Goal: Answer question/provide support: Share knowledge or assist other users

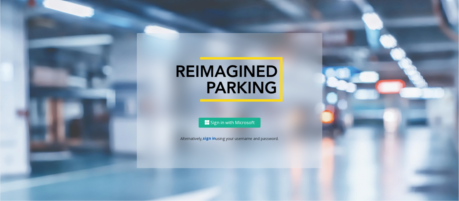
click at [213, 138] on link "sign in" at bounding box center [209, 138] width 13 height 5
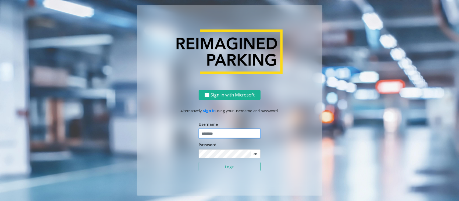
type input "*****"
click at [199, 161] on button "Login" at bounding box center [230, 166] width 62 height 9
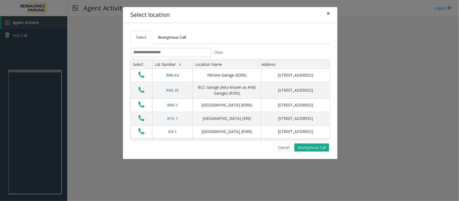
drag, startPoint x: 330, startPoint y: 12, endPoint x: 325, endPoint y: 13, distance: 4.3
click at [330, 12] on button "×" at bounding box center [328, 13] width 11 height 13
click at [192, 52] on input "text" at bounding box center [170, 52] width 81 height 9
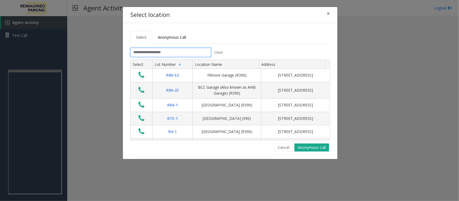
click at [190, 53] on input "text" at bounding box center [170, 52] width 81 height 9
click at [328, 12] on span "×" at bounding box center [327, 14] width 3 height 8
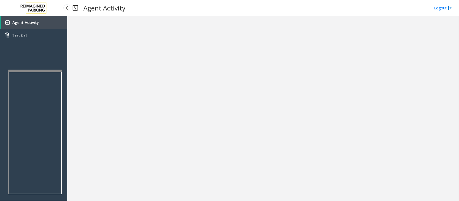
click at [22, 22] on span "Agent Activity" at bounding box center [25, 22] width 27 height 5
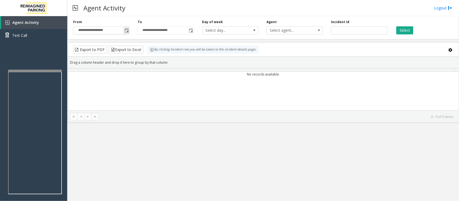
click at [127, 31] on span "Toggle popup" at bounding box center [126, 30] width 4 height 4
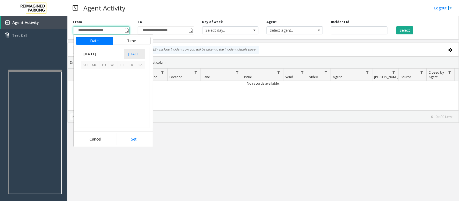
scroll to position [96451, 0]
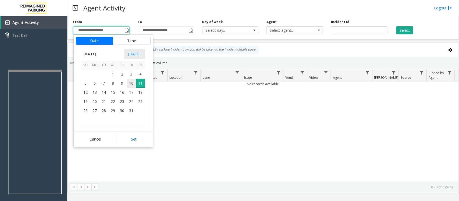
click at [132, 83] on span "10" at bounding box center [131, 83] width 9 height 9
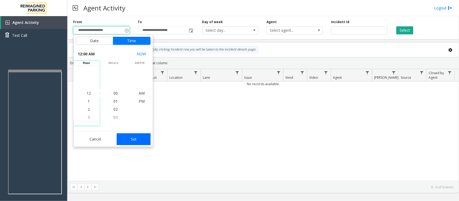
click at [138, 141] on button "Set" at bounding box center [134, 139] width 34 height 12
type input "**********"
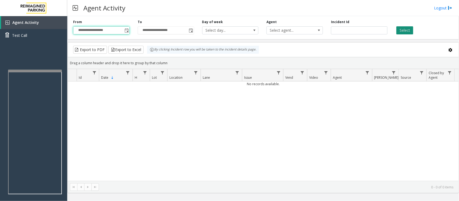
click at [367, 33] on button "Select" at bounding box center [404, 30] width 17 height 8
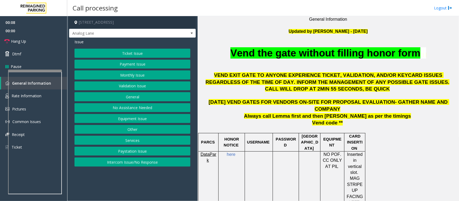
scroll to position [168, 0]
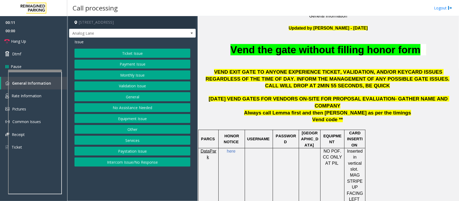
click at [132, 76] on button "Monthly Issue" at bounding box center [132, 74] width 116 height 9
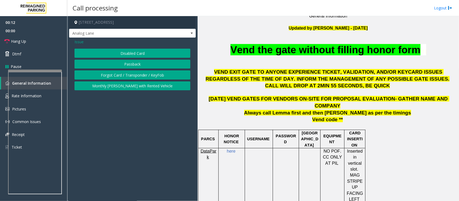
click at [132, 76] on button "Forgot Card / Transponder / KeyFob" at bounding box center [132, 74] width 116 height 9
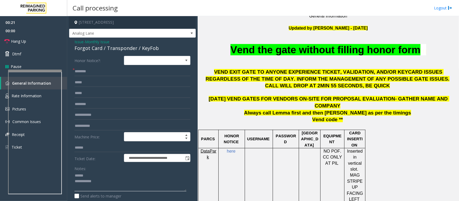
type textarea "**********"
click at [84, 71] on input "text" at bounding box center [132, 71] width 116 height 9
click at [91, 49] on div "Forgot Card / Transponder / KeyFob" at bounding box center [132, 48] width 116 height 7
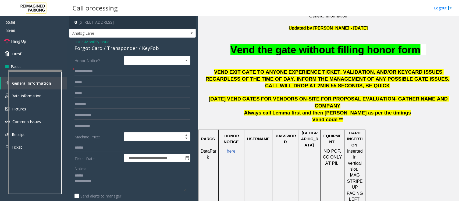
click at [95, 73] on input "**********" at bounding box center [132, 71] width 116 height 9
type input "**********"
click at [98, 50] on div "Forgot Card / Transponder / KeyFob" at bounding box center [132, 48] width 116 height 7
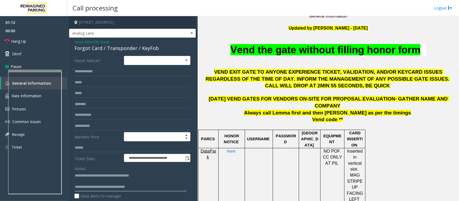
type textarea "**********"
click at [104, 71] on input "**********" at bounding box center [132, 71] width 116 height 9
type input "**********"
click at [84, 109] on form "**********" at bounding box center [132, 137] width 116 height 162
click at [85, 106] on input "text" at bounding box center [132, 104] width 116 height 9
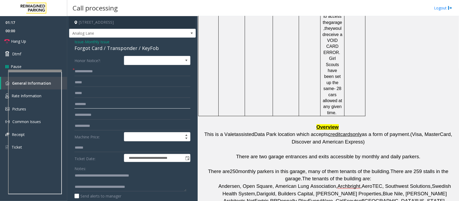
scroll to position [739, 0]
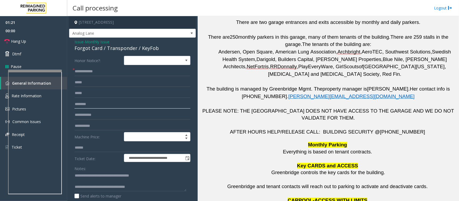
click at [88, 105] on input "text" at bounding box center [132, 104] width 116 height 9
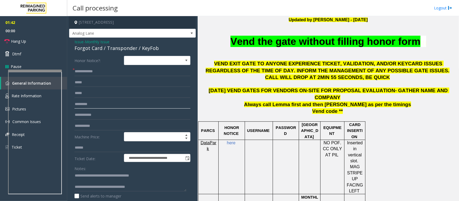
scroll to position [104, 0]
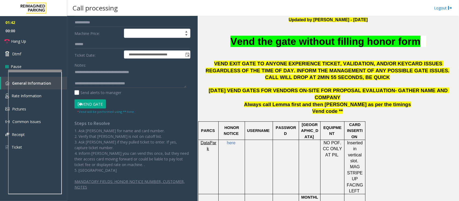
type input "*********"
click at [93, 107] on button "Vend Gate" at bounding box center [89, 103] width 31 height 9
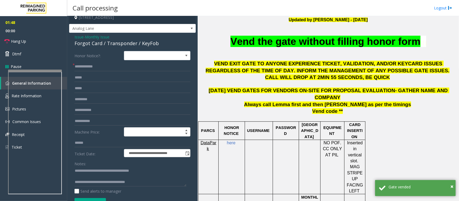
scroll to position [3, 0]
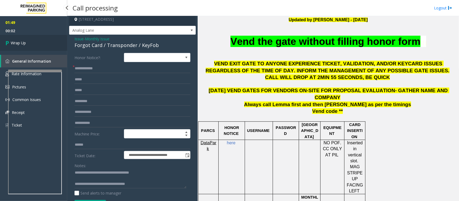
click at [29, 44] on link "Wrap Up" at bounding box center [33, 43] width 67 height 16
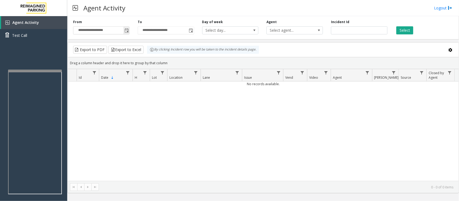
click at [127, 32] on span "Toggle popup" at bounding box center [126, 30] width 4 height 4
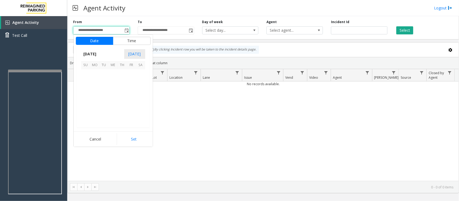
scroll to position [96451, 0]
click at [130, 85] on span "10" at bounding box center [131, 83] width 9 height 9
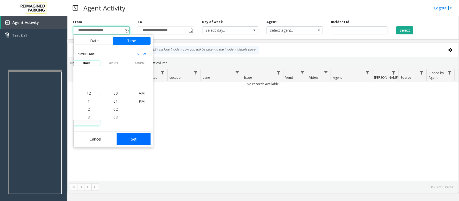
click at [138, 141] on button "Set" at bounding box center [134, 139] width 34 height 12
type input "**********"
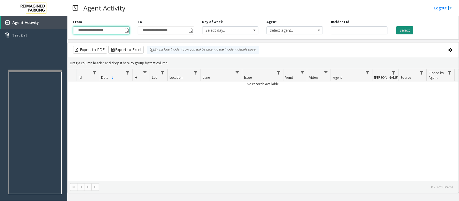
click at [367, 30] on button "Select" at bounding box center [404, 30] width 17 height 8
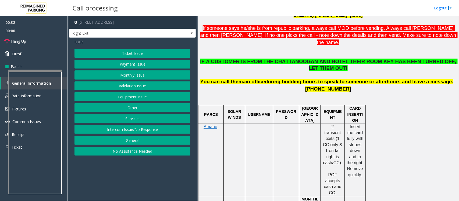
scroll to position [168, 0]
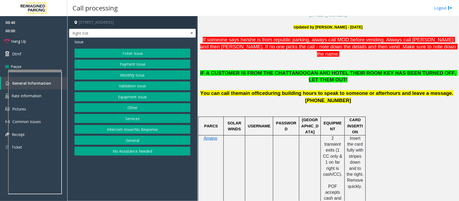
click at [134, 66] on button "Payment Issue" at bounding box center [132, 64] width 116 height 9
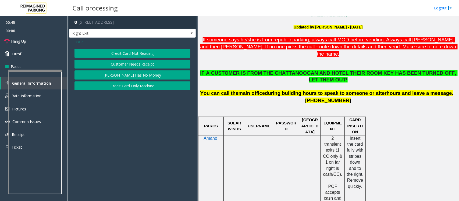
click at [131, 87] on button "Credit Card Only Machine" at bounding box center [132, 85] width 116 height 9
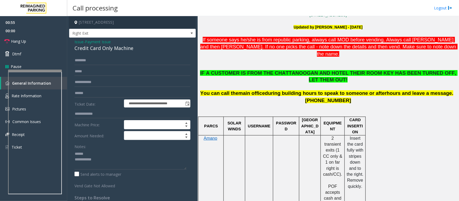
click at [96, 48] on div "Credit Card Only Machine" at bounding box center [132, 48] width 116 height 7
click at [83, 161] on textarea at bounding box center [130, 159] width 112 height 20
click at [102, 159] on textarea at bounding box center [130, 159] width 112 height 20
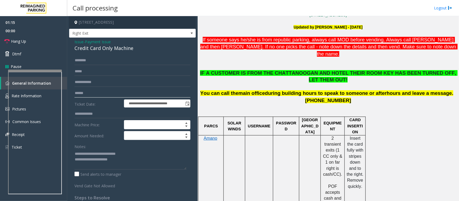
click at [94, 93] on input "text" at bounding box center [132, 93] width 116 height 9
click at [133, 161] on textarea at bounding box center [130, 159] width 112 height 20
type textarea "**********"
click at [91, 89] on input "text" at bounding box center [132, 93] width 116 height 9
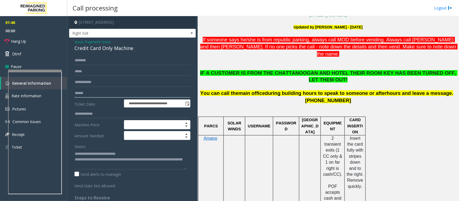
type input "******"
click at [85, 60] on input "text" at bounding box center [132, 60] width 116 height 9
click at [96, 59] on input "text" at bounding box center [132, 60] width 116 height 9
type input "****"
click at [84, 41] on span "- Payment Issue" at bounding box center [97, 41] width 27 height 5
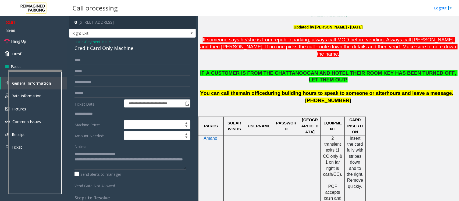
click at [97, 41] on span "Payment Issue" at bounding box center [98, 42] width 26 height 6
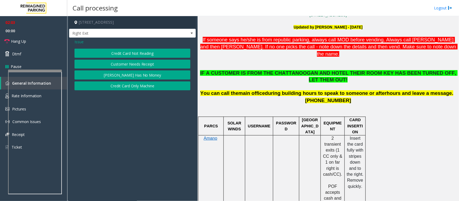
click at [112, 54] on button "Credit Card Not Reading" at bounding box center [132, 53] width 116 height 9
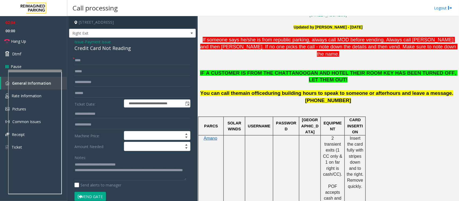
click at [91, 161] on button "Vend Gate" at bounding box center [89, 196] width 31 height 9
click at [34, 42] on link "Hang Up" at bounding box center [33, 41] width 67 height 13
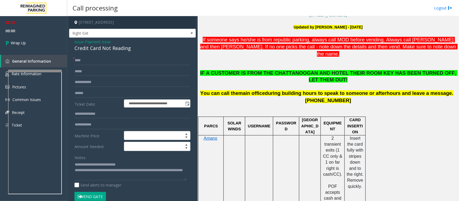
click at [90, 41] on span "Payment Issue" at bounding box center [98, 42] width 26 height 6
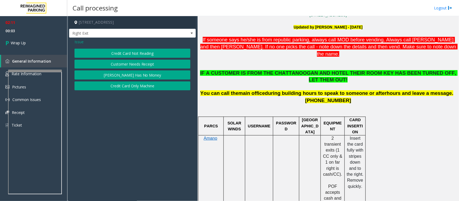
click at [134, 87] on button "Credit Card Only Machine" at bounding box center [132, 85] width 116 height 9
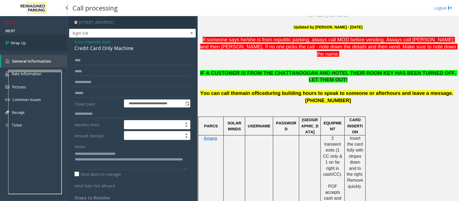
click at [29, 44] on link "Wrap Up" at bounding box center [33, 43] width 67 height 16
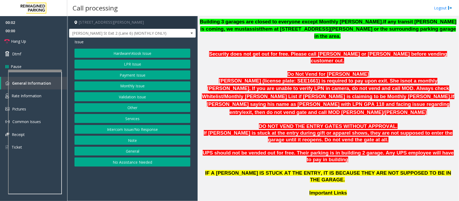
scroll to position [302, 0]
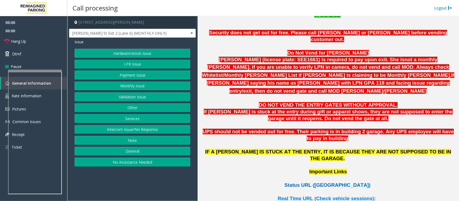
click at [336, 161] on span "Status URL ([GEOGRAPHIC_DATA])" at bounding box center [327, 185] width 86 height 6
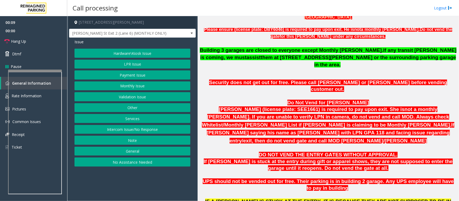
scroll to position [202, 0]
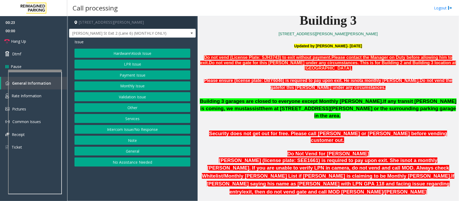
click at [127, 74] on button "Payment Issue" at bounding box center [132, 74] width 116 height 9
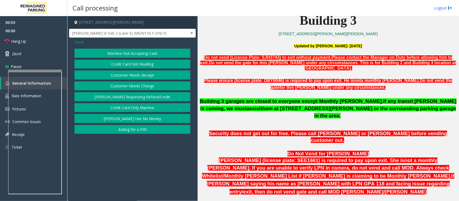
click at [80, 42] on span "Issue" at bounding box center [78, 42] width 9 height 6
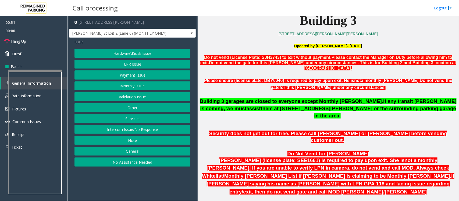
click at [137, 64] on button "LPR Issue" at bounding box center [132, 64] width 116 height 9
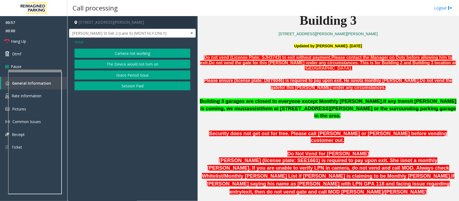
click at [75, 41] on span "Issue" at bounding box center [78, 42] width 9 height 6
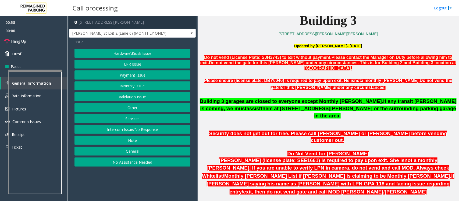
click at [132, 57] on button "Hardware\Kiosk Issue" at bounding box center [132, 53] width 116 height 9
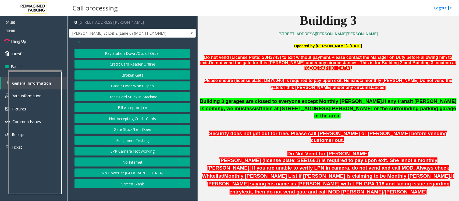
click at [80, 41] on span "Issue" at bounding box center [78, 42] width 9 height 6
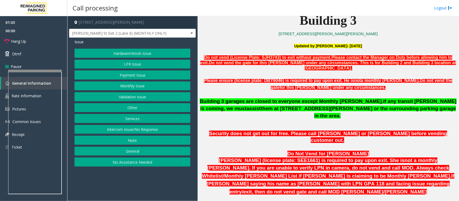
click at [127, 86] on button "Monthly Issue" at bounding box center [132, 85] width 116 height 9
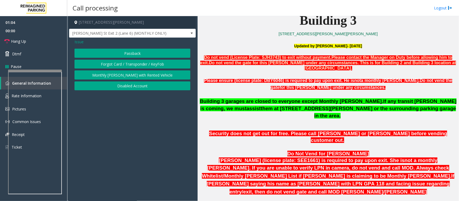
click at [126, 86] on button "Disabled Account" at bounding box center [132, 85] width 116 height 9
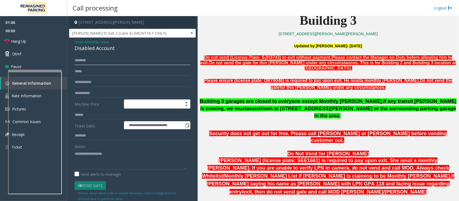
click at [81, 58] on input "text" at bounding box center [132, 60] width 116 height 9
click at [89, 60] on input "text" at bounding box center [132, 60] width 116 height 9
type input "**********"
click at [87, 157] on textarea at bounding box center [130, 159] width 112 height 20
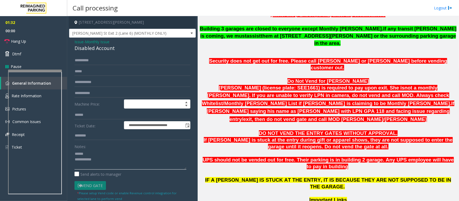
scroll to position [336, 0]
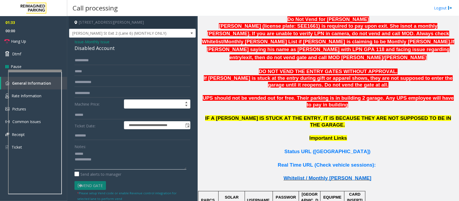
type textarea "**********"
click at [327, 161] on span "Whitelist / Monthly [PERSON_NAME]" at bounding box center [327, 178] width 88 height 6
click at [91, 81] on input "text" at bounding box center [132, 82] width 116 height 9
type input "*"
type input "******"
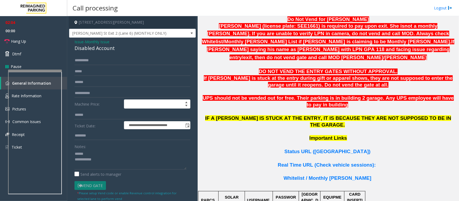
click at [95, 47] on div "Disabled Account" at bounding box center [132, 48] width 116 height 7
click at [88, 160] on textarea at bounding box center [130, 159] width 112 height 20
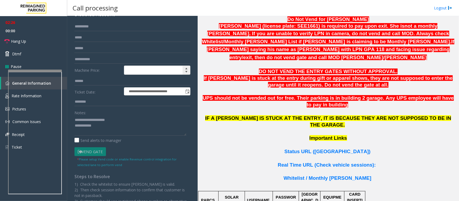
scroll to position [0, 0]
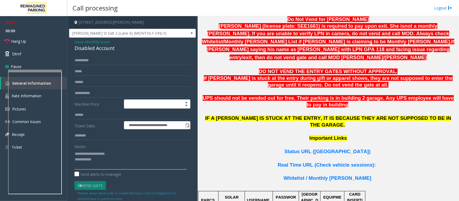
drag, startPoint x: 101, startPoint y: 160, endPoint x: 113, endPoint y: 160, distance: 12.1
click at [101, 160] on textarea at bounding box center [130, 159] width 112 height 20
click at [27, 40] on link "Hang Up" at bounding box center [33, 41] width 67 height 13
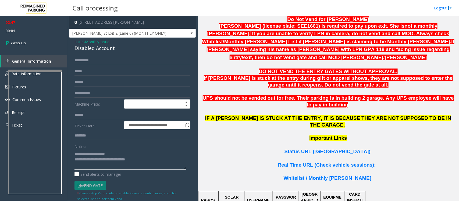
click at [145, 159] on textarea at bounding box center [130, 159] width 112 height 20
type textarea "**********"
click at [27, 41] on link "Wrap Up" at bounding box center [33, 43] width 67 height 16
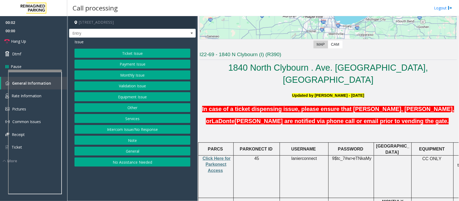
scroll to position [101, 0]
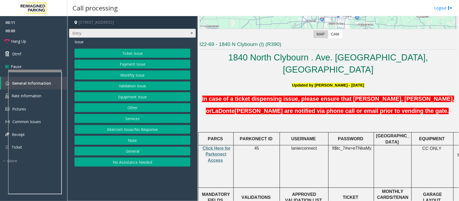
click at [187, 33] on span "Entry" at bounding box center [132, 33] width 127 height 9
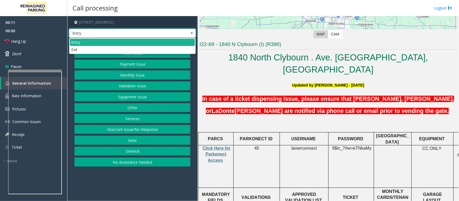
click at [187, 33] on span "Entry" at bounding box center [132, 33] width 127 height 9
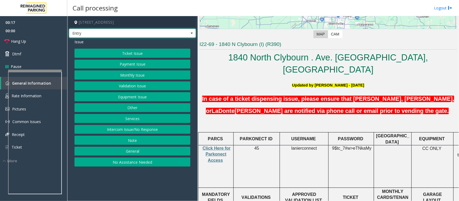
click at [141, 119] on button "Services" at bounding box center [132, 118] width 116 height 9
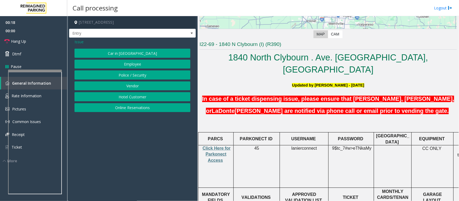
click at [145, 108] on button "Online Reservations" at bounding box center [132, 107] width 116 height 9
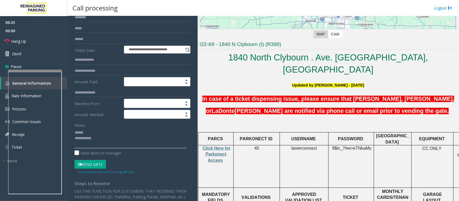
scroll to position [0, 0]
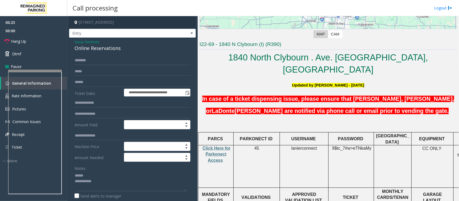
click at [97, 49] on div "Online Reservations" at bounding box center [132, 48] width 116 height 7
click at [99, 49] on div "Online Reservations" at bounding box center [132, 48] width 116 height 7
click at [100, 49] on div "Online Reservations" at bounding box center [132, 48] width 116 height 7
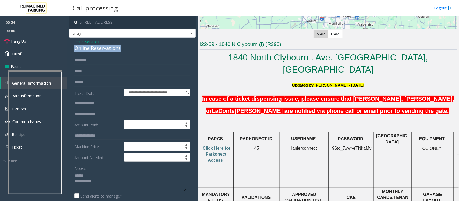
click at [100, 49] on div "Online Reservations" at bounding box center [132, 48] width 116 height 7
click at [107, 161] on textarea at bounding box center [130, 181] width 112 height 20
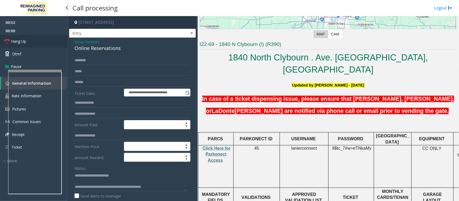
click at [24, 38] on span "Hang Up" at bounding box center [18, 41] width 15 height 6
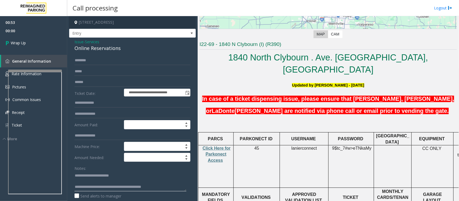
click at [159, 161] on textarea at bounding box center [130, 181] width 112 height 20
click at [93, 161] on textarea at bounding box center [130, 181] width 112 height 20
type textarea "**********"
click at [16, 41] on span "Wrap Up" at bounding box center [18, 43] width 15 height 6
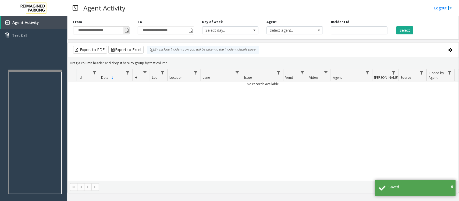
click at [126, 34] on span "Toggle popup" at bounding box center [126, 30] width 6 height 9
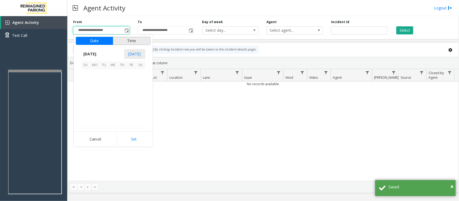
scroll to position [96451, 0]
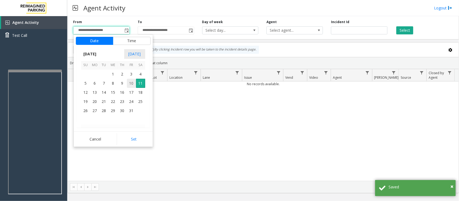
click at [130, 84] on span "10" at bounding box center [131, 83] width 9 height 9
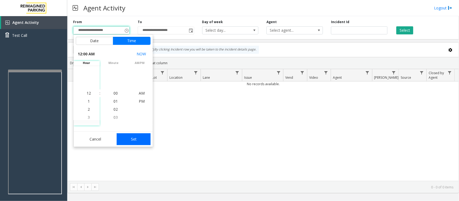
click at [134, 139] on button "Set" at bounding box center [134, 139] width 34 height 12
type input "**********"
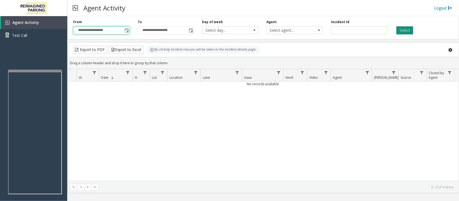
click at [367, 31] on button "Select" at bounding box center [404, 30] width 17 height 8
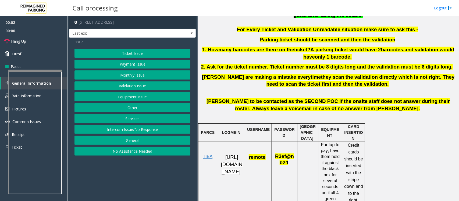
scroll to position [202, 0]
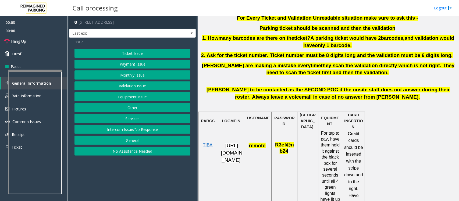
click at [226, 157] on p "[URL][DOMAIN_NAME]" at bounding box center [231, 152] width 23 height 21
click at [231, 160] on span "[URL][DOMAIN_NAME]" at bounding box center [231, 153] width 21 height 20
click at [136, 130] on button "Intercom Issue/No Response" at bounding box center [132, 129] width 116 height 9
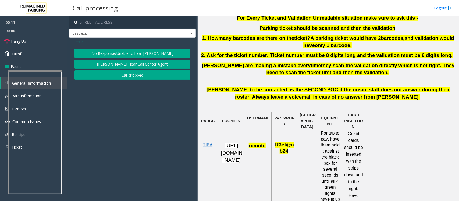
click at [129, 54] on button "No Response/Unable to hear [PERSON_NAME]" at bounding box center [132, 53] width 116 height 9
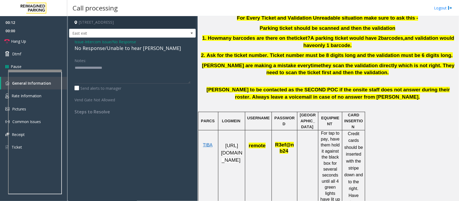
click at [124, 50] on div "No Response/Unable to hear [PERSON_NAME]" at bounding box center [132, 48] width 116 height 7
type textarea "**********"
click at [38, 40] on link "Hang Up" at bounding box center [33, 41] width 67 height 13
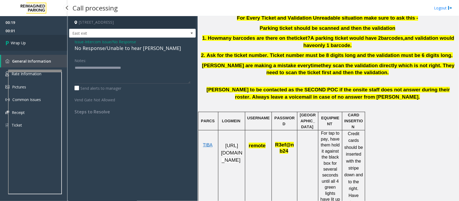
click at [39, 40] on link "Wrap Up" at bounding box center [33, 43] width 67 height 16
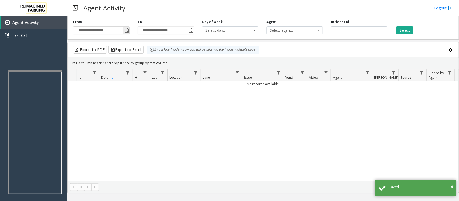
click at [127, 31] on span "Toggle popup" at bounding box center [126, 30] width 4 height 4
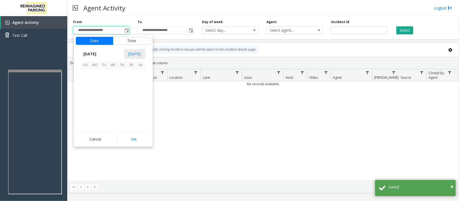
scroll to position [96451, 0]
click at [129, 85] on span "10" at bounding box center [131, 83] width 9 height 9
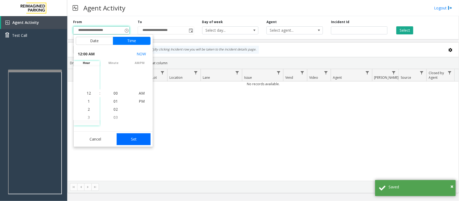
click at [136, 136] on button "Set" at bounding box center [134, 139] width 34 height 12
type input "**********"
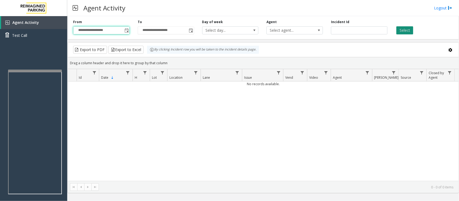
click at [367, 31] on button "Select" at bounding box center [404, 30] width 17 height 8
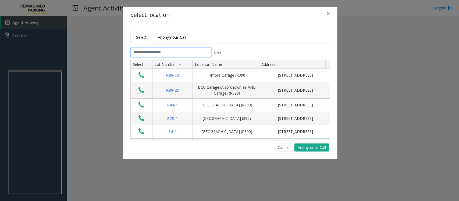
click at [168, 53] on input "text" at bounding box center [170, 52] width 81 height 9
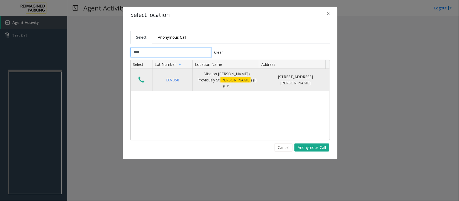
type input "****"
click at [139, 77] on icon "Data table" at bounding box center [141, 80] width 6 height 8
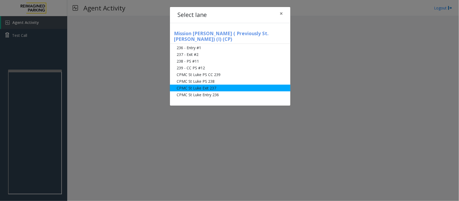
click at [206, 85] on li "CPMC St Luke Exit 237" at bounding box center [230, 88] width 120 height 7
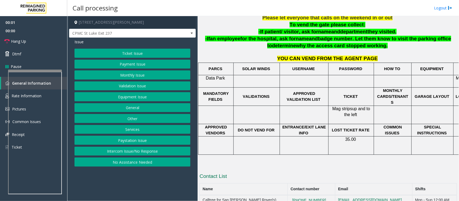
scroll to position [184, 0]
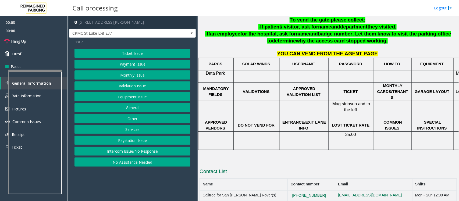
click at [129, 53] on button "Ticket Issue" at bounding box center [132, 53] width 116 height 9
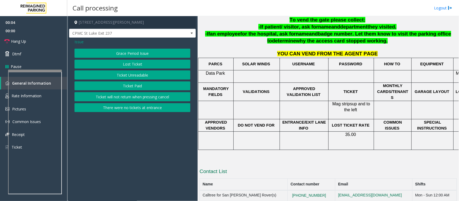
click at [134, 65] on button "Lost Ticket" at bounding box center [132, 64] width 116 height 9
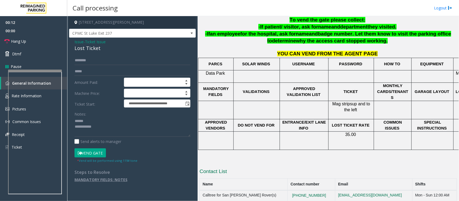
click at [94, 49] on div "Lost Ticket" at bounding box center [132, 48] width 116 height 7
click at [85, 122] on textarea at bounding box center [132, 127] width 116 height 20
click at [95, 128] on textarea at bounding box center [132, 127] width 116 height 20
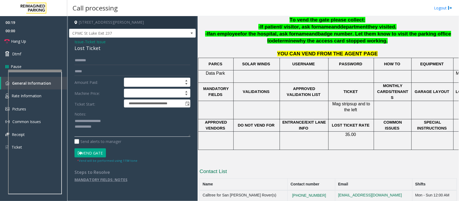
click at [107, 130] on textarea at bounding box center [132, 127] width 116 height 20
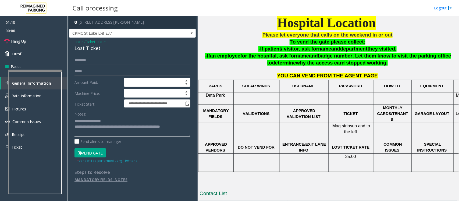
scroll to position [150, 0]
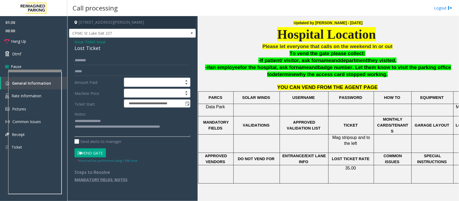
type textarea "**********"
click at [85, 59] on input "text" at bounding box center [132, 60] width 116 height 9
click at [109, 62] on input "text" at bounding box center [132, 60] width 116 height 9
type input "*****"
click at [187, 127] on textarea at bounding box center [132, 127] width 116 height 20
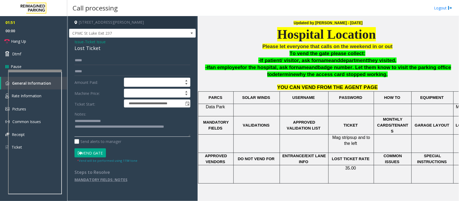
type textarea "**********"
click at [95, 60] on input "*****" at bounding box center [132, 60] width 116 height 9
type input "*"
type input "*****"
click at [81, 68] on input "text" at bounding box center [132, 71] width 116 height 9
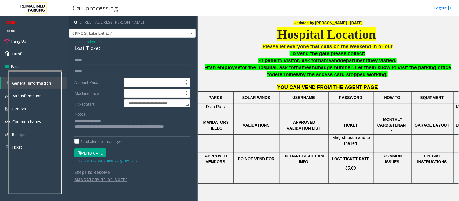
click at [99, 134] on textarea at bounding box center [132, 127] width 116 height 20
type textarea "**********"
click at [92, 69] on input "text" at bounding box center [132, 71] width 116 height 9
type input "**********"
click at [98, 133] on textarea at bounding box center [132, 127] width 116 height 20
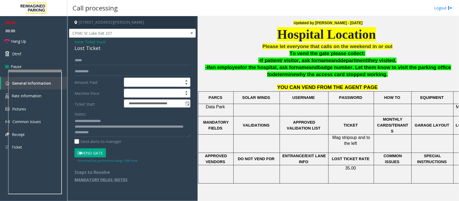
click at [98, 156] on button "Vend Gate" at bounding box center [89, 152] width 31 height 9
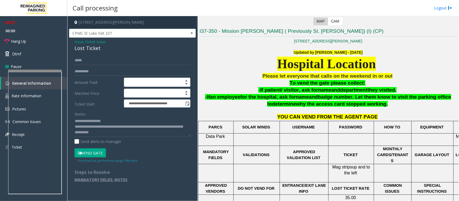
scroll to position [50, 0]
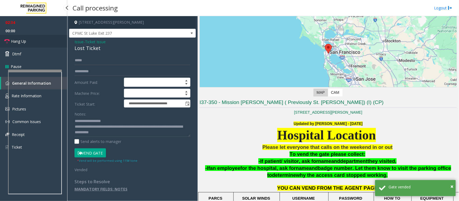
click at [24, 40] on span "Hang Up" at bounding box center [18, 41] width 15 height 6
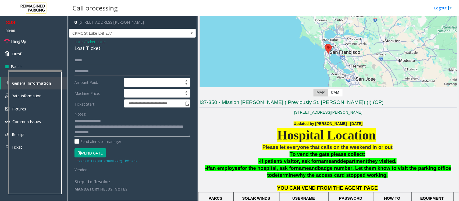
click at [139, 135] on textarea at bounding box center [132, 127] width 116 height 20
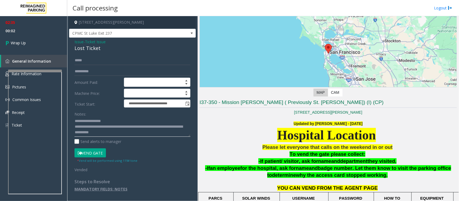
paste textarea "**********"
type textarea "**********"
click at [35, 42] on link "Wrap Up" at bounding box center [33, 43] width 67 height 16
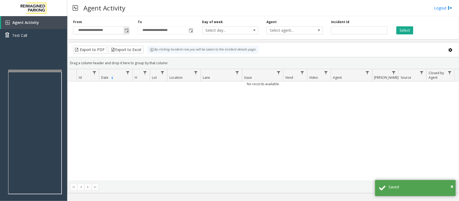
click at [127, 32] on span "Toggle popup" at bounding box center [126, 30] width 4 height 4
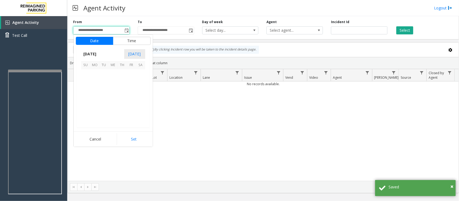
scroll to position [96451, 0]
click at [132, 83] on span "10" at bounding box center [131, 83] width 9 height 9
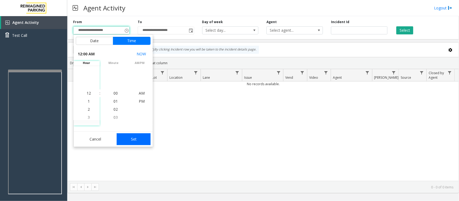
click at [138, 137] on button "Set" at bounding box center [134, 139] width 34 height 12
type input "**********"
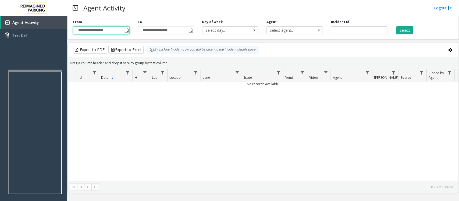
drag, startPoint x: 405, startPoint y: 31, endPoint x: 397, endPoint y: 35, distance: 8.5
click at [367, 31] on button "Select" at bounding box center [404, 30] width 17 height 8
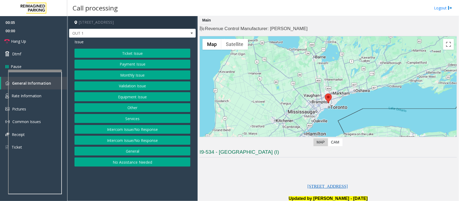
click at [128, 100] on button "Equipment Issue" at bounding box center [132, 96] width 116 height 9
click at [128, 99] on button "Gate / Door Won't Open" at bounding box center [132, 96] width 116 height 9
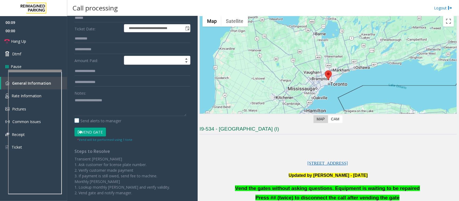
scroll to position [34, 0]
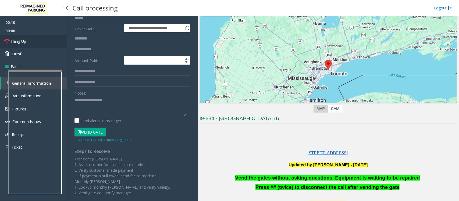
drag, startPoint x: 26, startPoint y: 42, endPoint x: 110, endPoint y: 81, distance: 92.9
click at [26, 42] on span "Hang Up" at bounding box center [18, 41] width 15 height 6
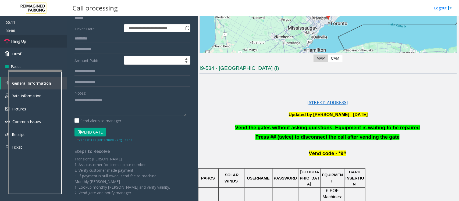
scroll to position [134, 0]
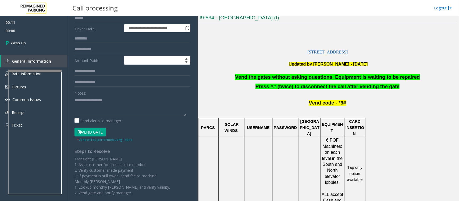
click at [282, 79] on span "Vend the gates without asking questions. Equipment is waiting to be repaired" at bounding box center [327, 77] width 185 height 6
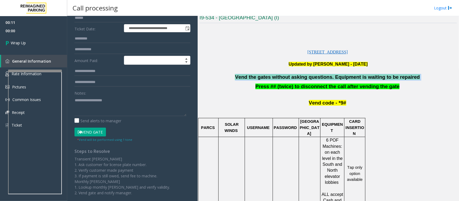
click at [282, 79] on span "Vend the gates without asking questions. Equipment is waiting to be repaired" at bounding box center [327, 77] width 185 height 6
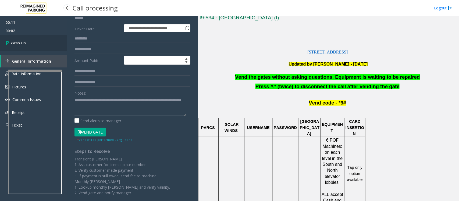
type textarea "**********"
click at [16, 42] on span "Wrap Up" at bounding box center [18, 43] width 15 height 6
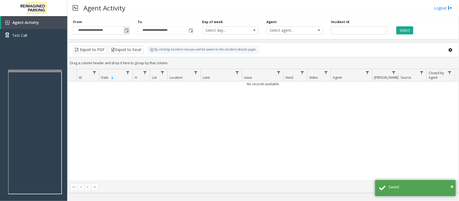
click at [125, 30] on span "Toggle popup" at bounding box center [126, 30] width 4 height 4
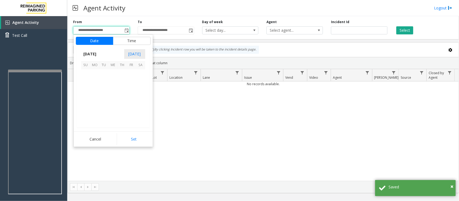
scroll to position [96451, 0]
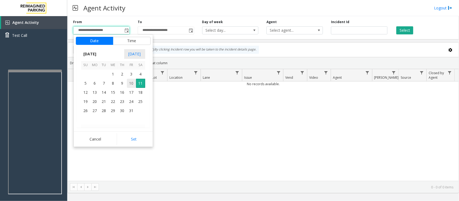
click at [130, 85] on span "10" at bounding box center [131, 83] width 9 height 9
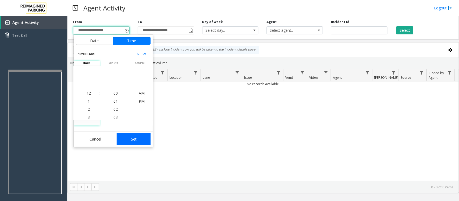
click at [132, 138] on button "Set" at bounding box center [134, 139] width 34 height 12
type input "**********"
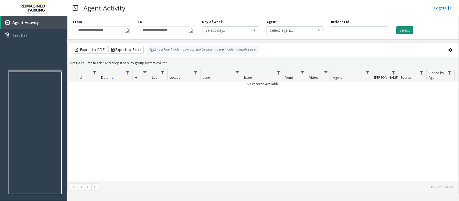
click at [367, 27] on button "Select" at bounding box center [404, 30] width 17 height 8
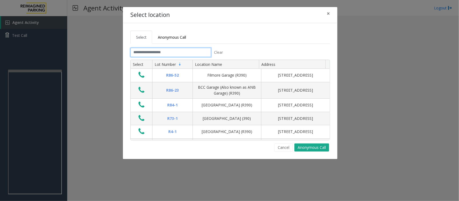
click at [174, 52] on input "text" at bounding box center [170, 52] width 81 height 9
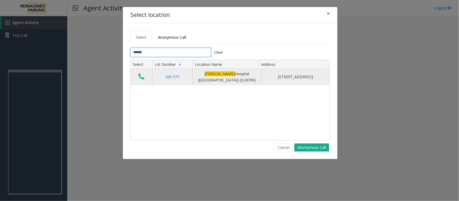
type input "******"
click at [141, 77] on icon "Data table" at bounding box center [141, 77] width 6 height 8
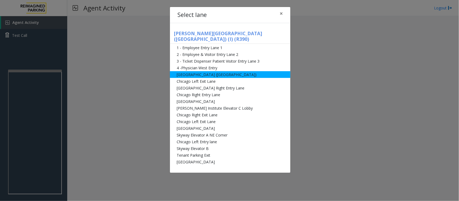
click at [195, 71] on li "[GEOGRAPHIC_DATA] ([GEOGRAPHIC_DATA])" at bounding box center [230, 74] width 120 height 7
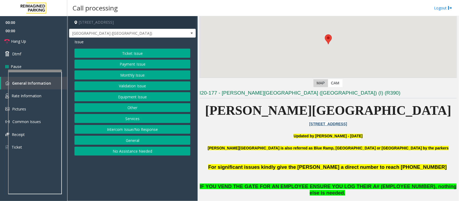
scroll to position [101, 0]
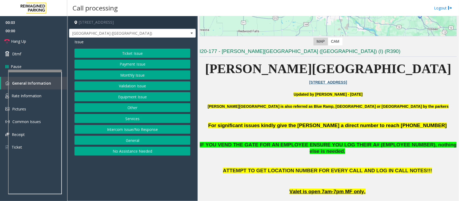
click at [131, 97] on button "Equipment Issue" at bounding box center [132, 96] width 116 height 9
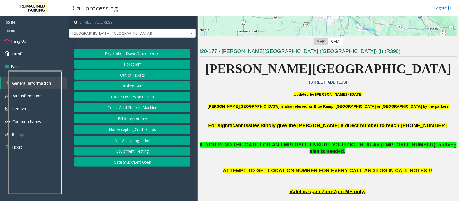
click at [131, 97] on button "Gate / Door Won't Open" at bounding box center [132, 96] width 116 height 9
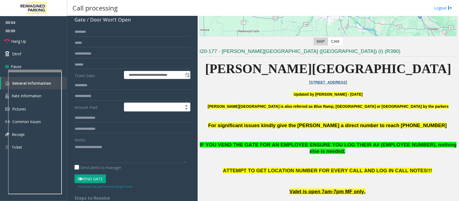
scroll to position [67, 0]
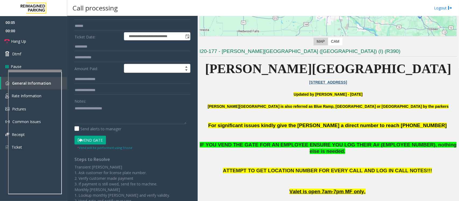
click at [93, 143] on button "Vend Gate" at bounding box center [89, 140] width 31 height 9
click at [125, 107] on textarea at bounding box center [130, 114] width 112 height 20
paste textarea "**********"
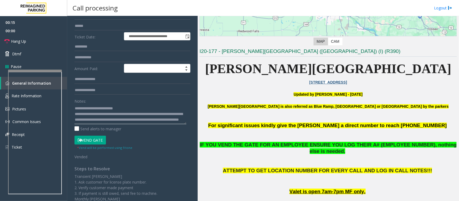
scroll to position [0, 0]
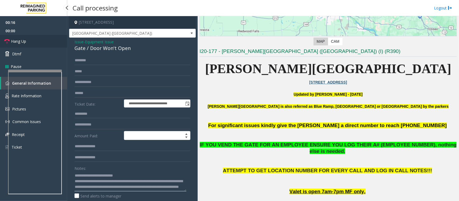
type textarea "**********"
click at [24, 41] on span "Hang Up" at bounding box center [18, 41] width 15 height 6
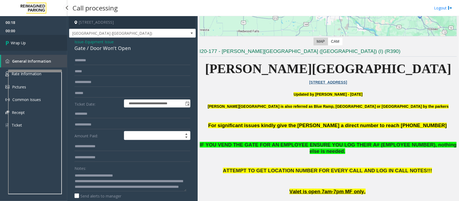
click at [25, 41] on span "Wrap Up" at bounding box center [18, 43] width 15 height 6
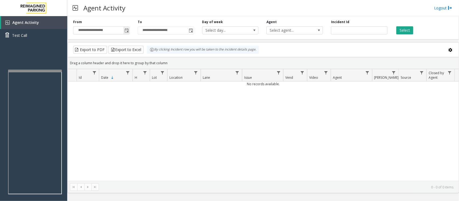
click at [126, 30] on span "Toggle popup" at bounding box center [126, 30] width 4 height 4
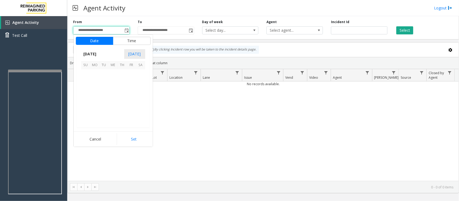
scroll to position [96451, 0]
click at [132, 83] on span "10" at bounding box center [131, 83] width 9 height 9
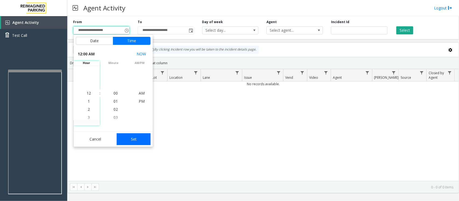
click at [144, 139] on button "Set" at bounding box center [134, 139] width 34 height 12
type input "**********"
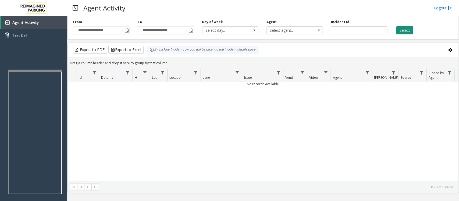
click at [367, 33] on button "Select" at bounding box center [404, 30] width 17 height 8
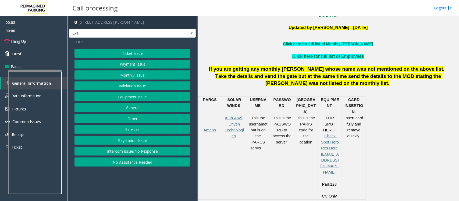
scroll to position [168, 0]
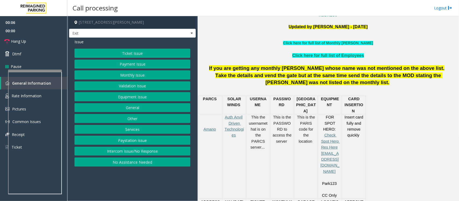
click at [129, 130] on button "Services" at bounding box center [132, 129] width 116 height 9
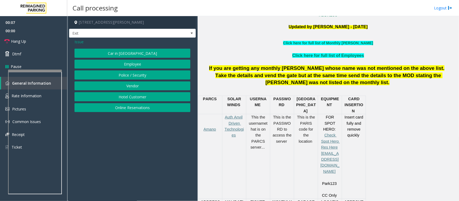
click at [123, 109] on button "Online Reservations" at bounding box center [132, 107] width 116 height 9
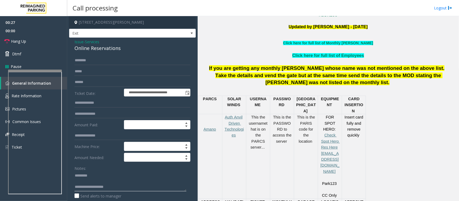
type textarea "**********"
click at [92, 57] on input "text" at bounding box center [132, 60] width 116 height 9
click at [77, 60] on input "*********" at bounding box center [132, 60] width 116 height 9
click at [117, 61] on input "*********" at bounding box center [132, 60] width 116 height 9
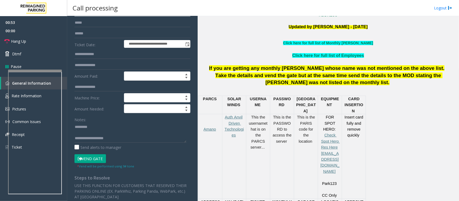
scroll to position [101, 0]
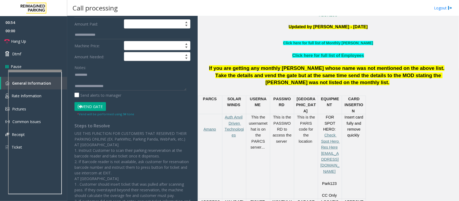
type input "*********"
click at [95, 108] on button "Vend Gate" at bounding box center [89, 106] width 31 height 9
click at [82, 81] on textarea at bounding box center [130, 80] width 112 height 20
click at [107, 89] on textarea at bounding box center [130, 80] width 112 height 20
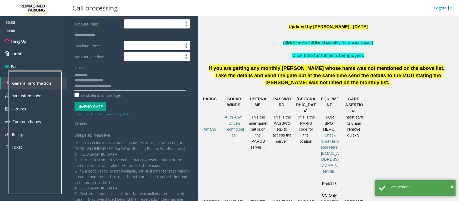
scroll to position [11, 0]
click at [93, 81] on textarea at bounding box center [130, 80] width 112 height 20
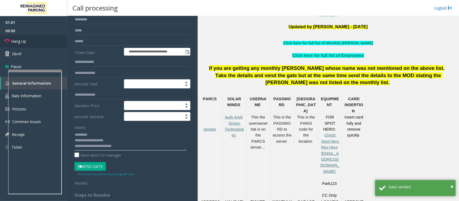
scroll to position [0, 0]
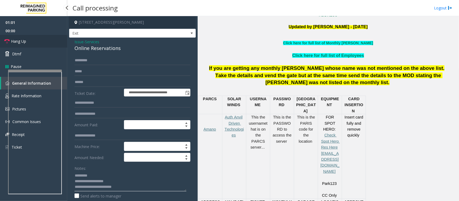
type textarea "**********"
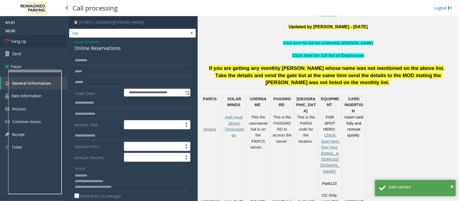
drag, startPoint x: 19, startPoint y: 40, endPoint x: 22, endPoint y: 41, distance: 3.4
click at [19, 40] on span "Hang Up" at bounding box center [18, 41] width 15 height 6
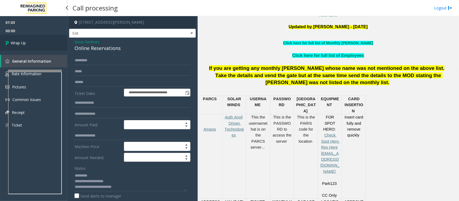
click at [42, 42] on link "Wrap Up" at bounding box center [33, 43] width 67 height 16
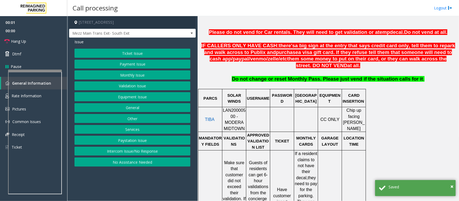
scroll to position [202, 0]
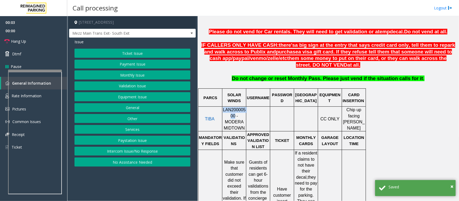
drag, startPoint x: 224, startPoint y: 112, endPoint x: 226, endPoint y: 116, distance: 4.1
click at [226, 116] on span "LAN20000500 - MODERA MIDTOWN" at bounding box center [234, 118] width 23 height 23
copy span "LAN20000500"
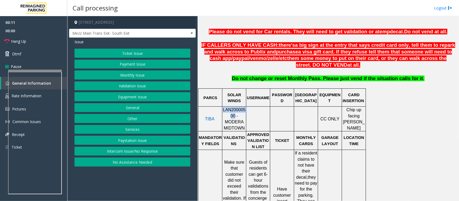
click at [132, 75] on button "Monthly Issue" at bounding box center [132, 74] width 116 height 9
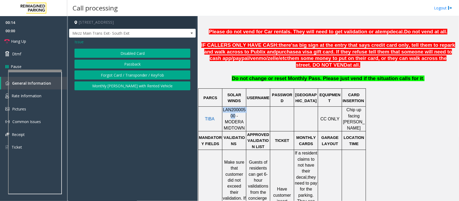
click at [132, 54] on button "Disabled Card" at bounding box center [132, 53] width 116 height 9
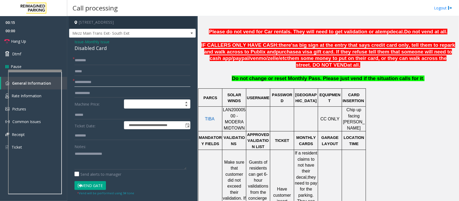
click at [92, 85] on input "text" at bounding box center [132, 82] width 116 height 9
click at [99, 84] on input "text" at bounding box center [132, 82] width 116 height 9
type input "*****"
click at [113, 59] on input "text" at bounding box center [132, 60] width 116 height 9
type input "*"
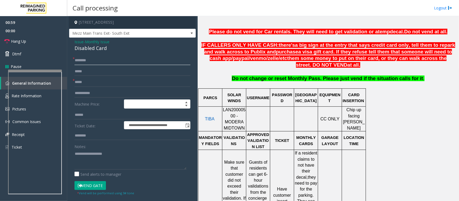
click at [130, 63] on input "*******" at bounding box center [132, 60] width 116 height 9
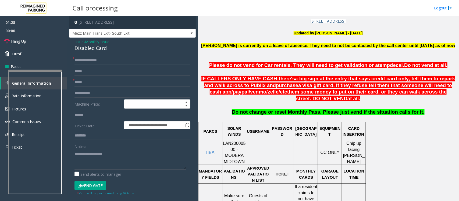
type input "**********"
click at [91, 161] on button "Vend Gate" at bounding box center [89, 185] width 31 height 9
drag, startPoint x: 12, startPoint y: 40, endPoint x: 14, endPoint y: 42, distance: 3.0
click at [12, 40] on span "Hang Up" at bounding box center [18, 41] width 15 height 6
click at [86, 50] on div "Disabled Card" at bounding box center [132, 48] width 116 height 7
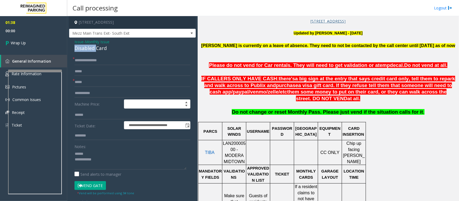
click at [86, 50] on div "Disabled Card" at bounding box center [132, 48] width 116 height 7
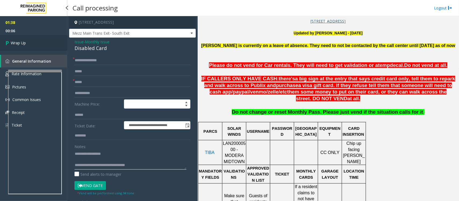
type textarea "**********"
click at [21, 39] on link "Wrap Up" at bounding box center [33, 43] width 67 height 16
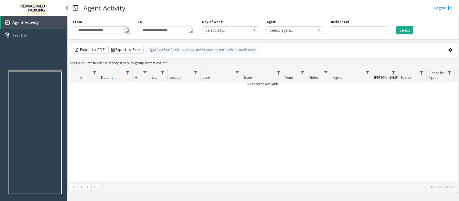
click at [127, 32] on span "Toggle popup" at bounding box center [126, 30] width 4 height 4
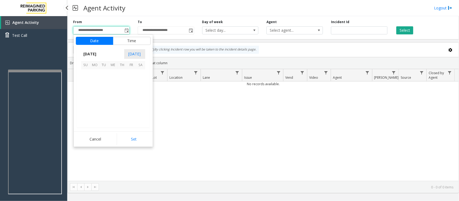
scroll to position [96451, 0]
click at [132, 81] on span "10" at bounding box center [131, 83] width 9 height 9
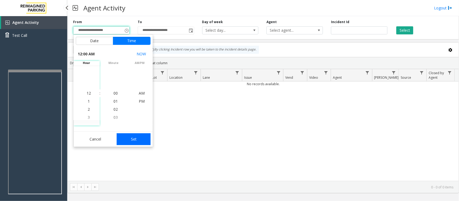
click at [132, 138] on button "Set" at bounding box center [134, 139] width 34 height 12
type input "**********"
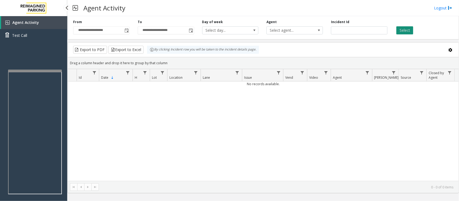
click at [367, 30] on button "Select" at bounding box center [404, 30] width 17 height 8
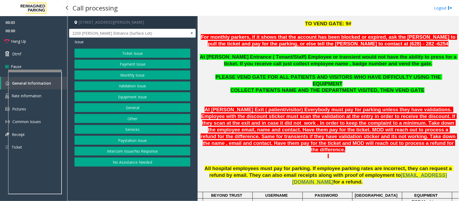
scroll to position [202, 0]
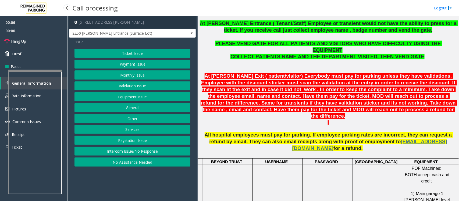
click at [121, 77] on button "Monthly Issue" at bounding box center [132, 74] width 116 height 9
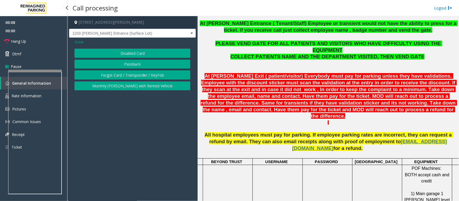
click at [127, 55] on button "Disabled Card" at bounding box center [132, 53] width 116 height 9
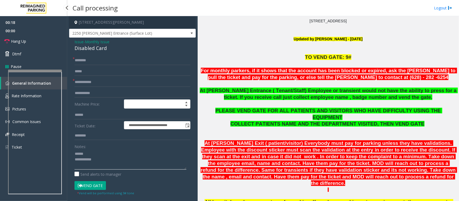
scroll to position [101, 0]
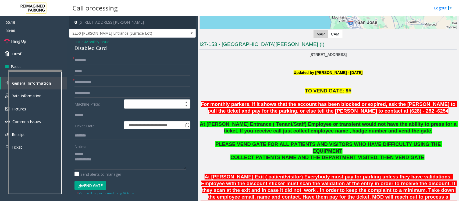
click at [78, 48] on div "Disabled Card" at bounding box center [132, 48] width 116 height 7
click at [85, 154] on textarea at bounding box center [130, 159] width 112 height 20
click at [80, 159] on textarea at bounding box center [130, 159] width 112 height 20
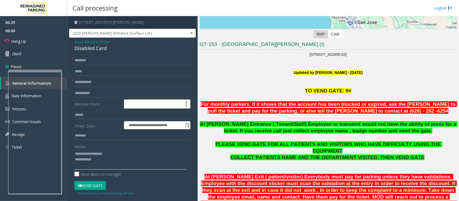
click at [106, 161] on textarea at bounding box center [130, 159] width 112 height 20
type textarea "**********"
click at [147, 32] on span "2250 [PERSON_NAME] Entrance (Surface Lot)" at bounding box center [119, 33] width 101 height 9
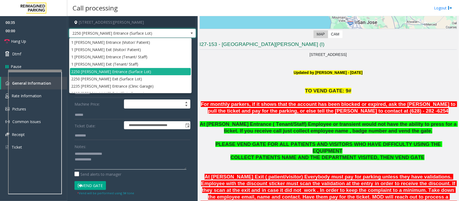
click at [105, 161] on textarea at bounding box center [130, 159] width 112 height 20
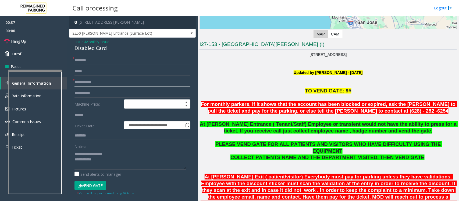
click at [83, 81] on input "text" at bounding box center [132, 82] width 116 height 9
type input "**"
click at [83, 59] on input "text" at bounding box center [132, 60] width 116 height 9
type input "**"
click at [172, 34] on span "2250 [PERSON_NAME] Entrance (Surface Lot)" at bounding box center [132, 33] width 127 height 9
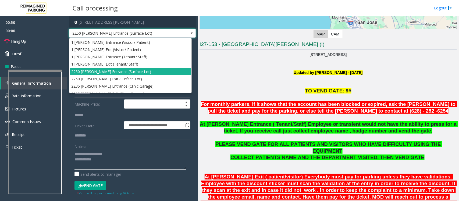
click at [105, 161] on textarea at bounding box center [130, 159] width 112 height 20
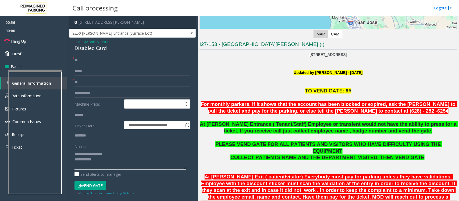
click at [102, 161] on textarea at bounding box center [130, 159] width 112 height 20
click at [181, 33] on span "2250 [PERSON_NAME] Entrance (Surface Lot)" at bounding box center [132, 33] width 127 height 9
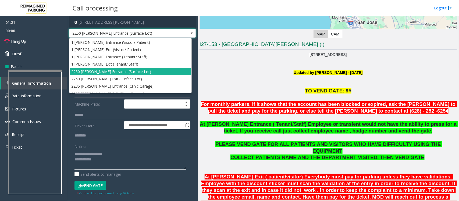
click at [121, 161] on textarea at bounding box center [130, 159] width 112 height 20
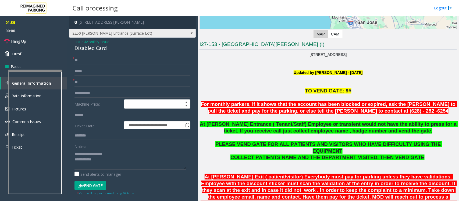
click at [170, 34] on span "2250 [PERSON_NAME] Entrance (Surface Lot)" at bounding box center [132, 33] width 127 height 9
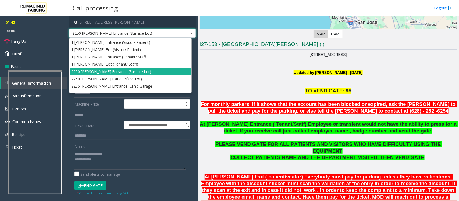
click at [229, 79] on p at bounding box center [327, 78] width 257 height 6
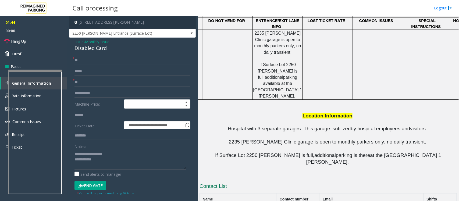
scroll to position [600, 0]
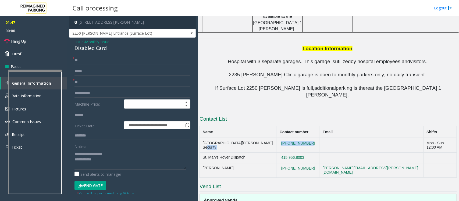
drag, startPoint x: 307, startPoint y: 64, endPoint x: 274, endPoint y: 62, distance: 32.6
click at [274, 138] on tr "[GEOGRAPHIC_DATA][PERSON_NAME] Security [PHONE_NUMBER] Mon - Sun 12:00 AM" at bounding box center [328, 145] width 257 height 15
copy tr "[PHONE_NUMBER]"
click at [314, 138] on td "[PHONE_NUMBER]" at bounding box center [297, 145] width 43 height 15
drag, startPoint x: 312, startPoint y: 61, endPoint x: 276, endPoint y: 60, distance: 36.8
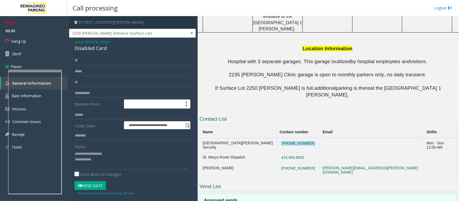
click at [276, 138] on td "[PHONE_NUMBER]" at bounding box center [297, 145] width 43 height 15
copy button "[PHONE_NUMBER]"
drag, startPoint x: 307, startPoint y: 83, endPoint x: 268, endPoint y: 82, distance: 38.4
click at [268, 161] on tr "[PERSON_NAME] [PHONE_NUMBER] [PERSON_NAME][EMAIL_ADDRESS][PERSON_NAME][DOMAIN_N…" at bounding box center [328, 170] width 257 height 15
copy tr "[PHONE_NUMBER]"
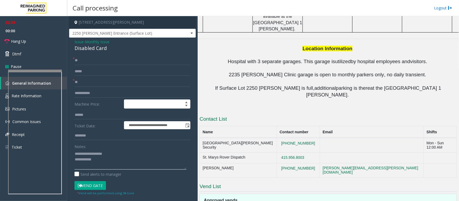
click at [103, 160] on textarea at bounding box center [130, 159] width 112 height 20
click at [99, 161] on textarea at bounding box center [130, 159] width 112 height 20
drag, startPoint x: 311, startPoint y: 85, endPoint x: 200, endPoint y: 85, distance: 110.4
click at [200, 161] on tr "[PERSON_NAME] [PHONE_NUMBER] [PERSON_NAME][EMAIL_ADDRESS][PERSON_NAME][DOMAIN_N…" at bounding box center [328, 170] width 257 height 15
click at [119, 161] on textarea at bounding box center [130, 159] width 112 height 20
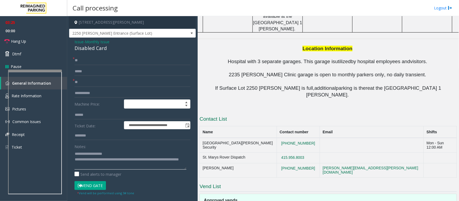
paste textarea "**********"
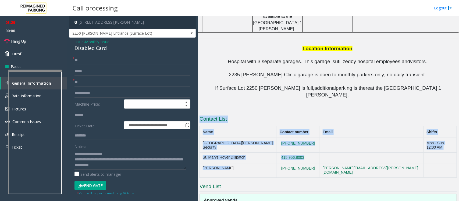
drag, startPoint x: 239, startPoint y: 85, endPoint x: 199, endPoint y: 81, distance: 40.8
click at [199, 81] on div "Main ← Move left → Move right ↑ Move up ↓ Move down + Zoom in - Zoom out Home J…" at bounding box center [327, 108] width 261 height 185
copy div "Contact List Name Contact number Email Shifts [GEOGRAPHIC_DATA][PERSON_NAME] Se…"
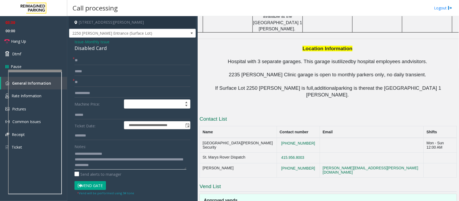
click at [118, 161] on textarea at bounding box center [130, 159] width 112 height 20
paste textarea "**********"
drag, startPoint x: 121, startPoint y: 161, endPoint x: 158, endPoint y: 161, distance: 36.3
click at [158, 161] on textarea at bounding box center [130, 159] width 112 height 20
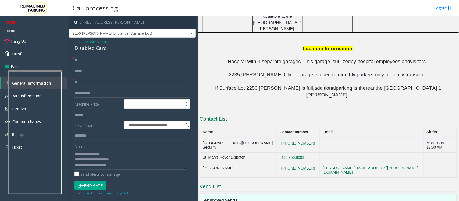
click at [74, 161] on div "**********" at bounding box center [132, 189] width 124 height 266
click at [75, 161] on textarea at bounding box center [130, 159] width 112 height 20
drag, startPoint x: 319, startPoint y: 60, endPoint x: 276, endPoint y: 63, distance: 43.3
click at [276, 138] on tr "[GEOGRAPHIC_DATA][PERSON_NAME] Security [PHONE_NUMBER] Mon - Sun 12:00 AM" at bounding box center [328, 145] width 257 height 15
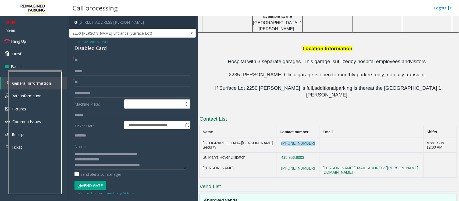
copy button "[PHONE_NUMBER]"
click at [175, 161] on textarea at bounding box center [130, 159] width 112 height 20
click at [74, 161] on textarea at bounding box center [130, 159] width 112 height 20
drag, startPoint x: 74, startPoint y: 152, endPoint x: 109, endPoint y: 152, distance: 34.4
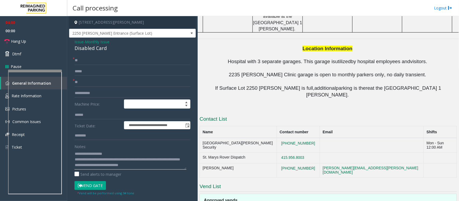
click at [109, 152] on textarea at bounding box center [130, 159] width 112 height 20
click at [135, 160] on textarea at bounding box center [130, 159] width 112 height 20
click at [122, 161] on textarea at bounding box center [130, 159] width 112 height 20
drag, startPoint x: 123, startPoint y: 165, endPoint x: 175, endPoint y: 168, distance: 53.0
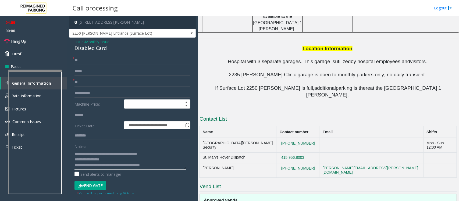
click at [175, 161] on textarea at bounding box center [130, 159] width 112 height 20
click at [121, 161] on textarea at bounding box center [130, 159] width 112 height 20
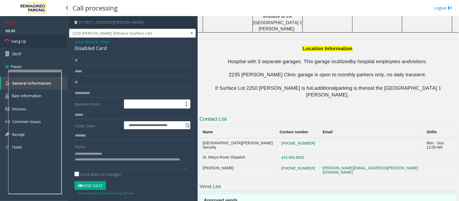
click at [27, 45] on link "Hang Up" at bounding box center [33, 41] width 67 height 13
click at [133, 161] on textarea at bounding box center [130, 159] width 112 height 20
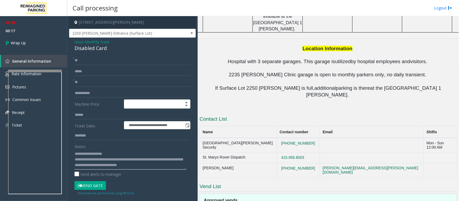
scroll to position [3, 0]
type textarea "**********"
click at [24, 42] on span "Wrap Up" at bounding box center [18, 43] width 15 height 6
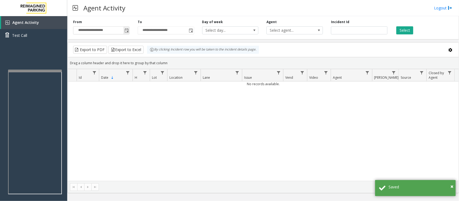
click at [125, 30] on span "Toggle popup" at bounding box center [126, 30] width 4 height 4
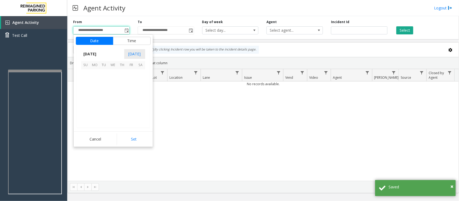
scroll to position [96451, 0]
click at [130, 84] on span "10" at bounding box center [131, 83] width 9 height 9
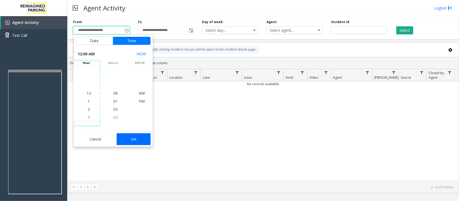
click at [143, 142] on button "Set" at bounding box center [134, 139] width 34 height 12
type input "**********"
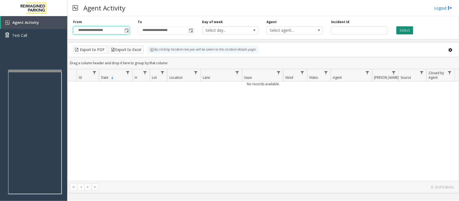
click at [367, 31] on button "Select" at bounding box center [404, 30] width 17 height 8
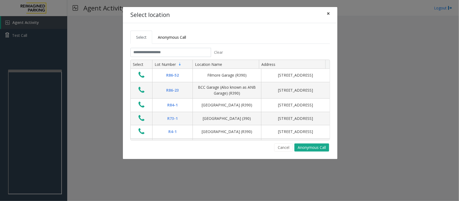
click at [327, 14] on span "×" at bounding box center [327, 14] width 3 height 8
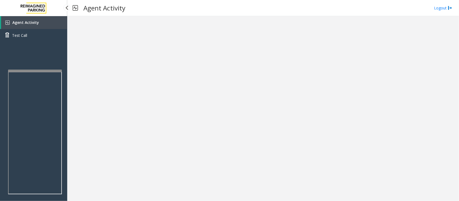
click at [41, 23] on link "Agent Activity" at bounding box center [34, 22] width 66 height 13
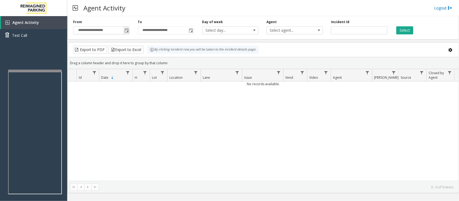
click at [126, 30] on span "Toggle popup" at bounding box center [126, 30] width 4 height 4
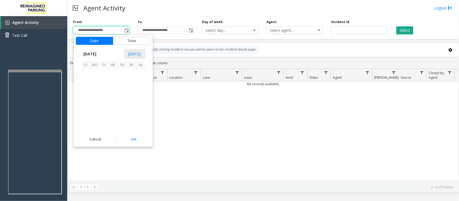
scroll to position [96451, 0]
click at [131, 83] on span "10" at bounding box center [131, 83] width 9 height 9
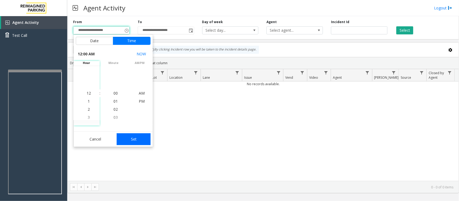
click at [136, 138] on button "Set" at bounding box center [134, 139] width 34 height 12
type input "**********"
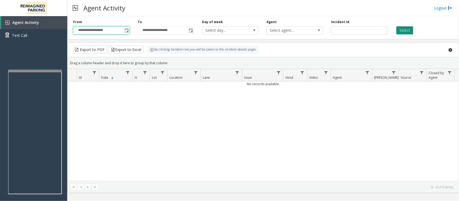
click at [367, 31] on button "Select" at bounding box center [404, 30] width 17 height 8
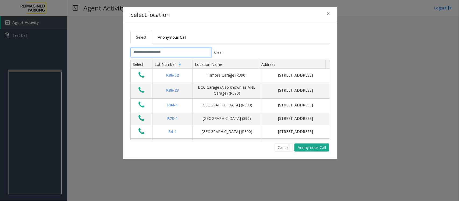
click at [187, 49] on input "text" at bounding box center [170, 52] width 81 height 9
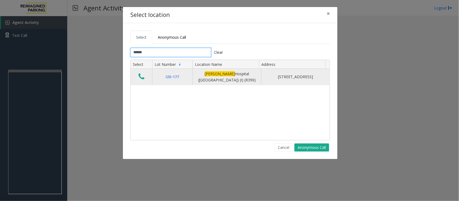
type input "******"
click at [140, 80] on icon "Data table" at bounding box center [141, 77] width 6 height 8
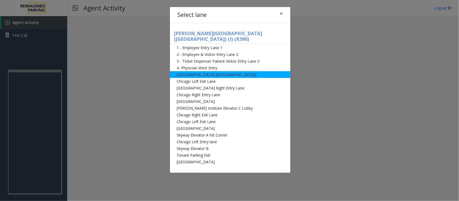
click at [189, 71] on li "[GEOGRAPHIC_DATA] ([GEOGRAPHIC_DATA])" at bounding box center [230, 74] width 120 height 7
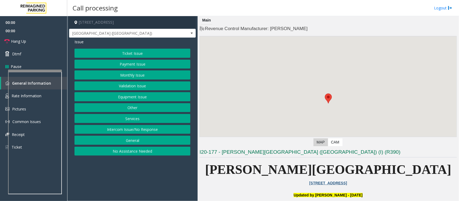
click at [117, 75] on button "Monthly Issue" at bounding box center [132, 74] width 116 height 9
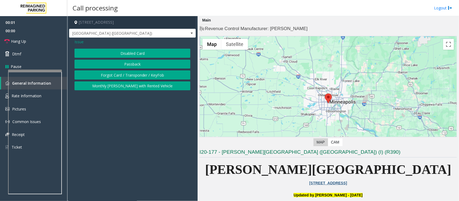
drag, startPoint x: 118, startPoint y: 53, endPoint x: 121, endPoint y: 55, distance: 3.4
click at [118, 53] on button "Disabled Card" at bounding box center [132, 53] width 116 height 9
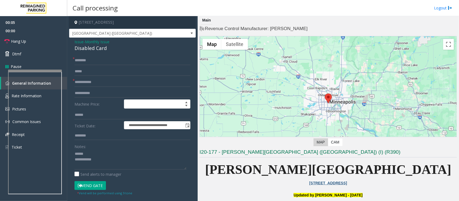
click at [87, 46] on div "Disabled Card" at bounding box center [132, 48] width 116 height 7
click at [85, 153] on textarea at bounding box center [130, 159] width 112 height 20
click at [105, 161] on textarea at bounding box center [130, 159] width 112 height 20
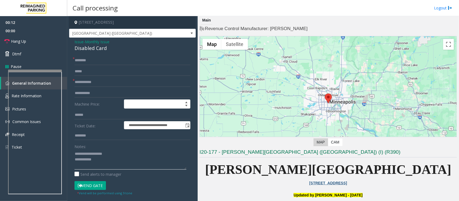
click at [108, 161] on textarea at bounding box center [130, 159] width 112 height 20
type textarea "**********"
click at [100, 76] on input "text" at bounding box center [132, 71] width 116 height 9
click at [99, 84] on input "text" at bounding box center [132, 82] width 116 height 9
click at [82, 82] on input "text" at bounding box center [132, 82] width 116 height 9
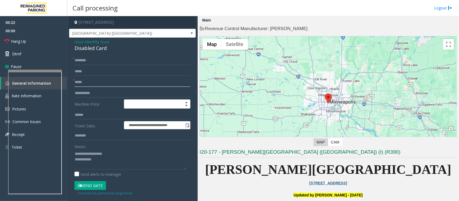
type input "*****"
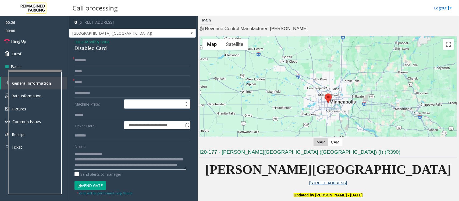
type textarea "**********"
click at [89, 59] on input "text" at bounding box center [132, 60] width 116 height 9
type input "**"
click at [90, 161] on button "Vend Gate" at bounding box center [89, 185] width 31 height 9
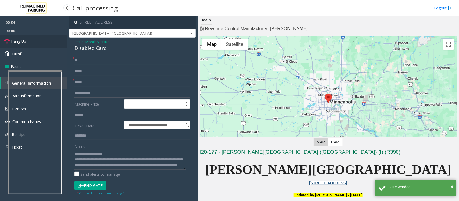
click at [30, 40] on link "Hang Up" at bounding box center [33, 41] width 67 height 13
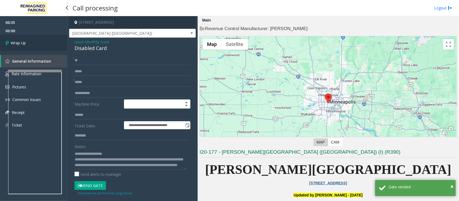
click at [30, 40] on link "Wrap Up" at bounding box center [33, 43] width 67 height 16
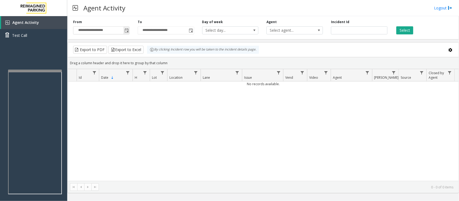
click at [125, 32] on span "Toggle popup" at bounding box center [126, 30] width 4 height 4
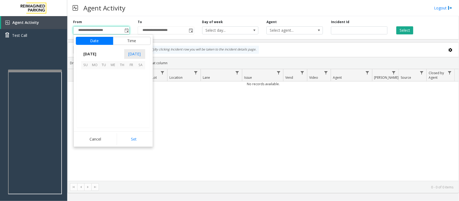
scroll to position [96451, 0]
click at [130, 85] on span "10" at bounding box center [131, 83] width 9 height 9
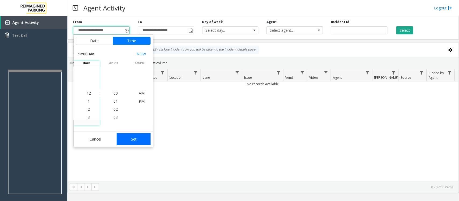
click at [137, 143] on button "Set" at bounding box center [134, 139] width 34 height 12
type input "**********"
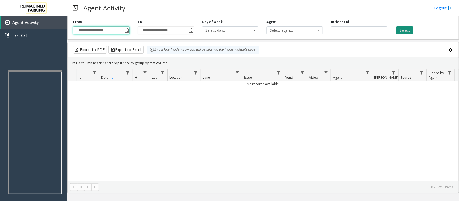
click at [367, 30] on button "Select" at bounding box center [404, 30] width 17 height 8
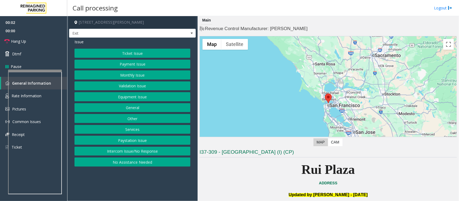
scroll to position [168, 0]
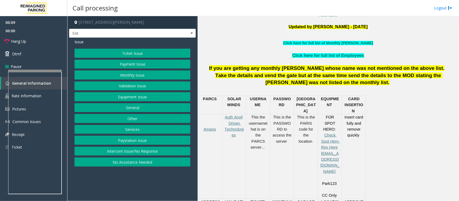
click at [131, 132] on button "Services" at bounding box center [132, 129] width 116 height 9
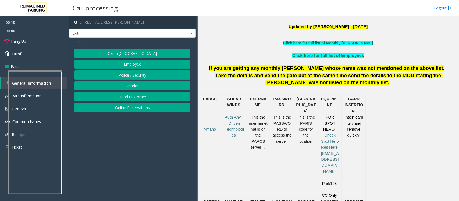
click at [125, 107] on button "Online Reservations" at bounding box center [132, 107] width 116 height 9
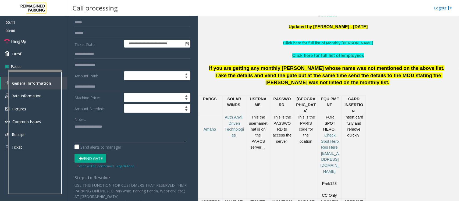
scroll to position [101, 0]
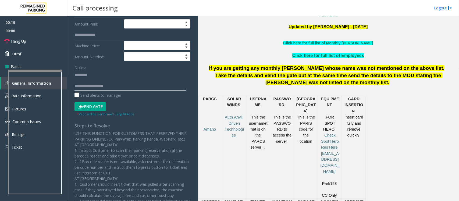
click at [97, 84] on textarea at bounding box center [130, 80] width 112 height 20
click at [89, 89] on textarea at bounding box center [130, 80] width 112 height 20
click at [89, 81] on textarea at bounding box center [130, 80] width 112 height 20
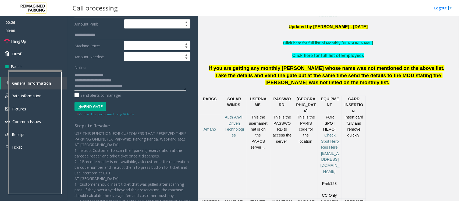
click at [116, 74] on textarea at bounding box center [130, 80] width 112 height 20
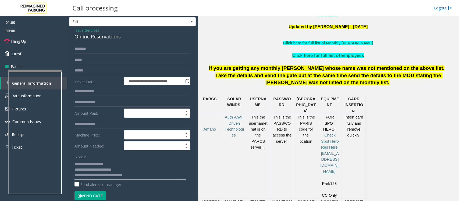
scroll to position [0, 0]
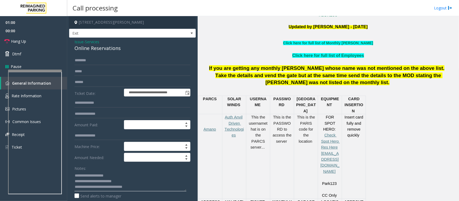
type textarea "**********"
click at [88, 61] on input "text" at bounding box center [132, 60] width 116 height 9
click at [81, 61] on input "*****" at bounding box center [132, 60] width 116 height 9
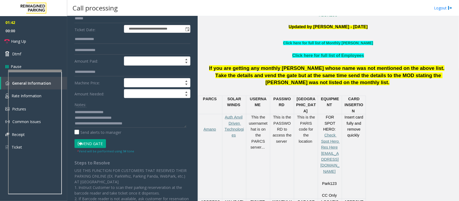
scroll to position [134, 0]
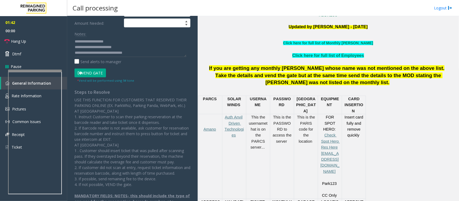
type input "*****"
click at [94, 70] on button "Vend Gate" at bounding box center [89, 73] width 31 height 9
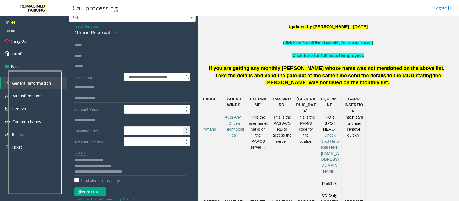
scroll to position [0, 0]
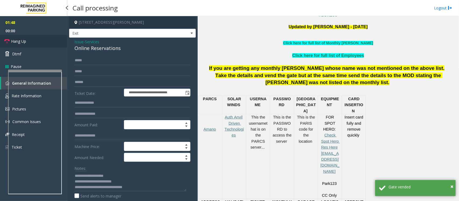
click at [28, 40] on link "Hang Up" at bounding box center [33, 41] width 67 height 13
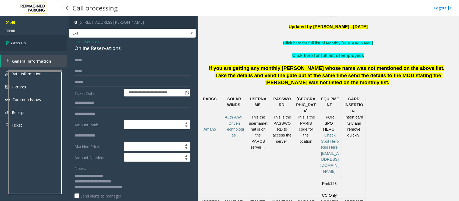
click at [28, 41] on link "Wrap Up" at bounding box center [33, 43] width 67 height 16
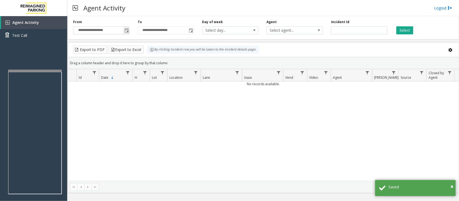
click at [127, 29] on span "Toggle popup" at bounding box center [126, 30] width 4 height 4
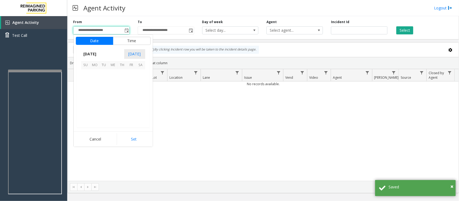
scroll to position [96451, 0]
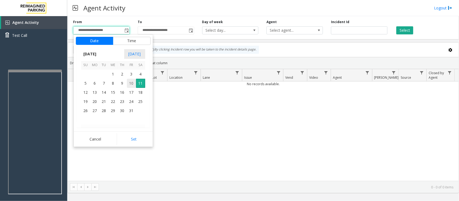
click at [131, 84] on span "10" at bounding box center [131, 83] width 9 height 9
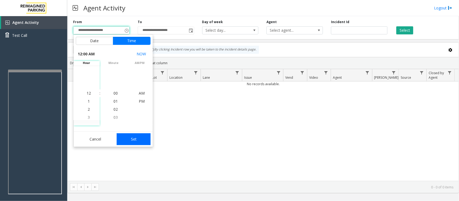
click at [138, 138] on button "Set" at bounding box center [134, 139] width 34 height 12
type input "**********"
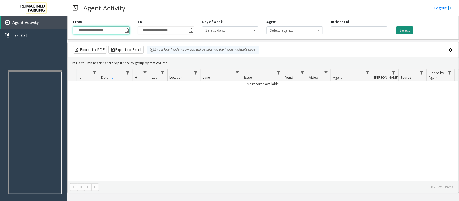
click at [367, 31] on button "Select" at bounding box center [404, 30] width 17 height 8
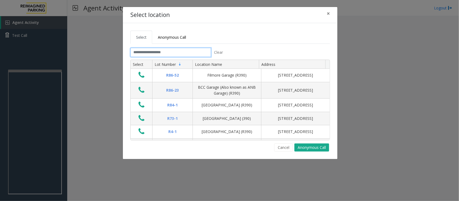
click at [152, 55] on input "text" at bounding box center [170, 52] width 81 height 9
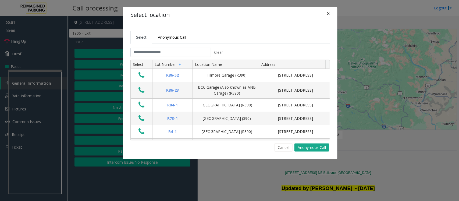
click at [328, 12] on span "×" at bounding box center [327, 14] width 3 height 8
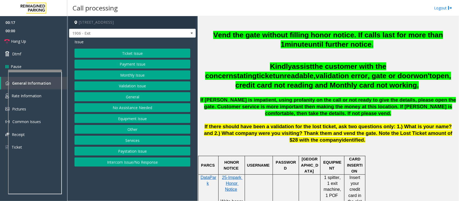
scroll to position [202, 0]
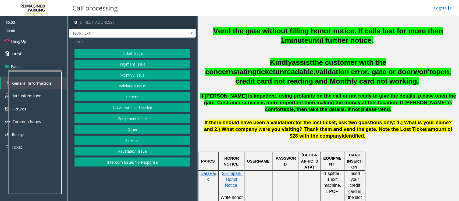
click at [139, 54] on button "Ticket Issue" at bounding box center [132, 53] width 116 height 9
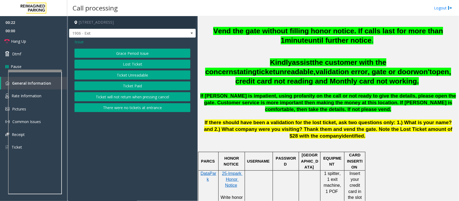
click at [120, 77] on button "Ticket Unreadable" at bounding box center [132, 74] width 116 height 9
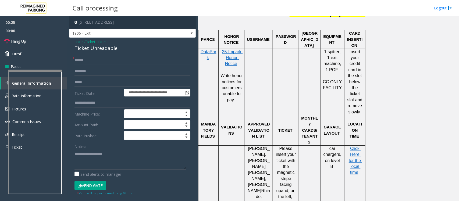
scroll to position [336, 0]
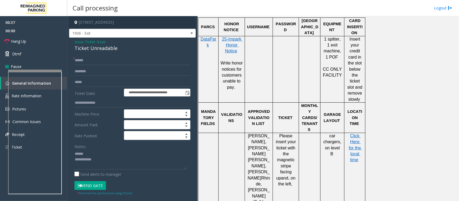
click at [96, 51] on div "Ticket Unreadable" at bounding box center [132, 48] width 116 height 7
click at [85, 154] on textarea at bounding box center [130, 159] width 112 height 20
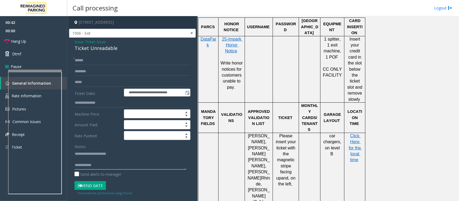
type textarea "**********"
click at [98, 62] on input "text" at bounding box center [132, 60] width 116 height 9
type input "******"
click at [96, 69] on input "text" at bounding box center [132, 71] width 116 height 9
click at [90, 161] on textarea at bounding box center [130, 159] width 112 height 20
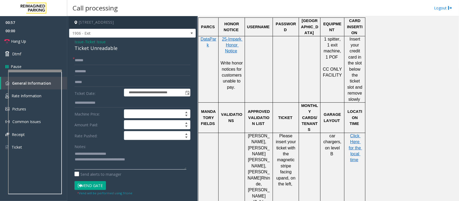
type textarea "**********"
click at [87, 73] on input "text" at bounding box center [132, 71] width 116 height 9
click at [76, 72] on input "****" at bounding box center [132, 71] width 116 height 9
click at [102, 70] on input "****" at bounding box center [132, 71] width 116 height 9
type input "****"
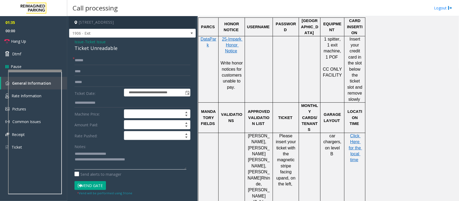
click at [143, 160] on textarea at bounding box center [130, 159] width 112 height 20
click at [89, 73] on input "****" at bounding box center [132, 71] width 116 height 9
click at [156, 159] on textarea at bounding box center [130, 159] width 112 height 20
type textarea "**********"
click at [77, 70] on input "****" at bounding box center [132, 71] width 116 height 9
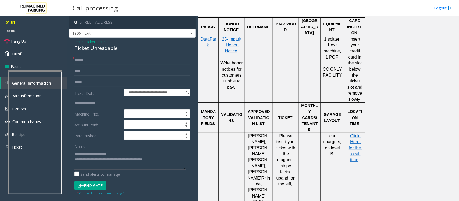
type input "****"
click at [167, 159] on textarea at bounding box center [130, 159] width 112 height 20
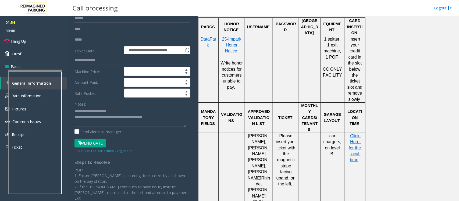
scroll to position [67, 0]
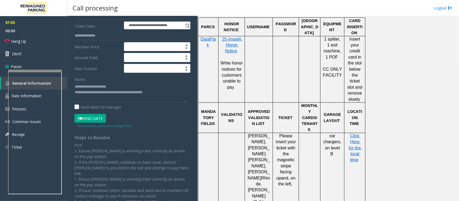
click at [94, 122] on button "Vend Gate" at bounding box center [89, 118] width 31 height 9
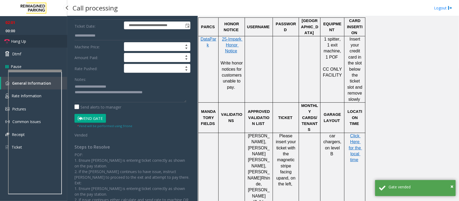
click at [19, 41] on span "Hang Up" at bounding box center [18, 41] width 15 height 6
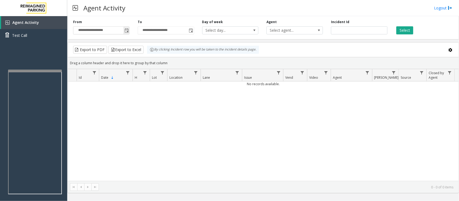
click at [128, 31] on span "Toggle popup" at bounding box center [126, 30] width 4 height 4
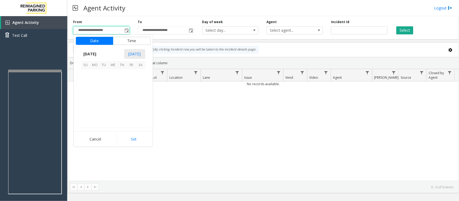
scroll to position [96451, 0]
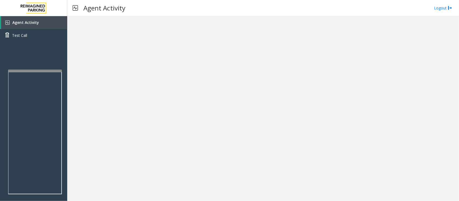
click at [128, 85] on div at bounding box center [262, 108] width 391 height 185
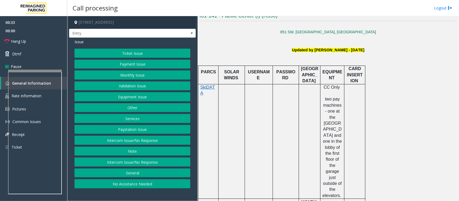
scroll to position [170, 0]
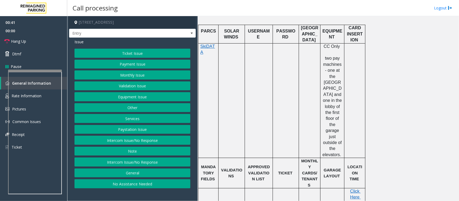
click at [134, 161] on button "General" at bounding box center [132, 172] width 116 height 9
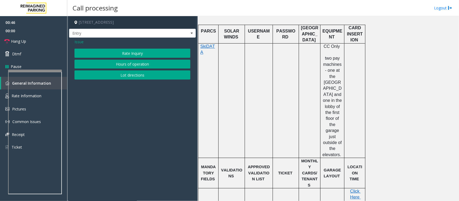
click at [124, 75] on button "Lot directions" at bounding box center [132, 74] width 116 height 9
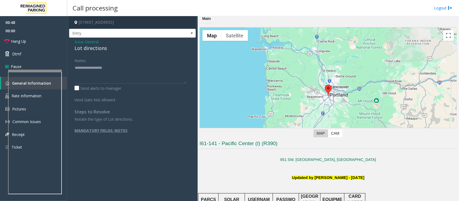
scroll to position [0, 0]
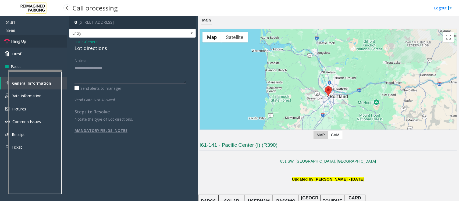
click at [23, 42] on span "Hang Up" at bounding box center [18, 41] width 15 height 6
click at [97, 43] on span "General" at bounding box center [91, 42] width 13 height 6
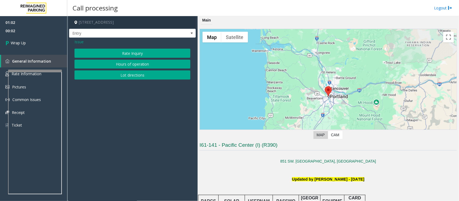
click at [77, 42] on span "Issue" at bounding box center [78, 42] width 9 height 6
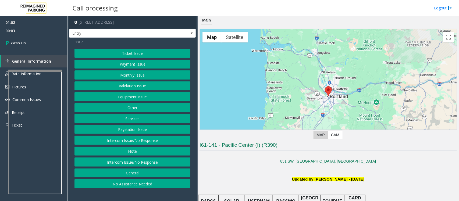
click at [134, 106] on button "Other" at bounding box center [132, 107] width 116 height 9
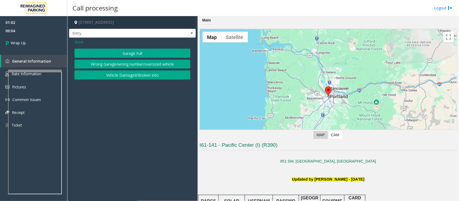
click at [124, 63] on button "Wrong Garage/wrong number/oversized vehicle" at bounding box center [132, 64] width 116 height 9
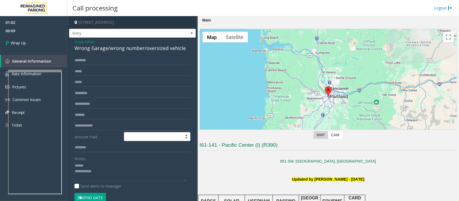
click at [85, 50] on div "Wrong Garage/wrong number/oversized vehicle" at bounding box center [132, 48] width 116 height 7
click at [126, 161] on textarea at bounding box center [130, 171] width 112 height 20
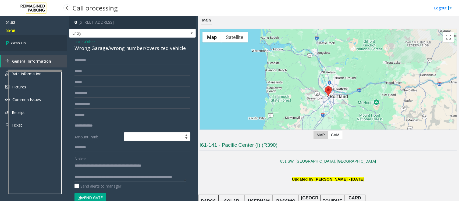
type textarea "**********"
click at [28, 46] on link "Wrap Up" at bounding box center [33, 43] width 67 height 16
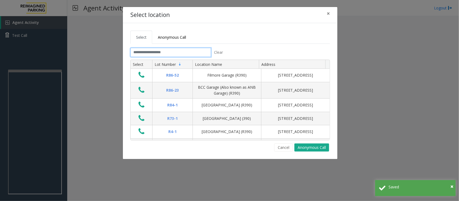
click at [190, 53] on input "text" at bounding box center [170, 52] width 81 height 9
click at [191, 54] on input "text" at bounding box center [170, 52] width 81 height 9
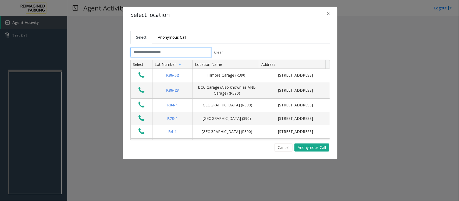
click at [190, 55] on input "text" at bounding box center [170, 52] width 81 height 9
click at [189, 52] on input "text" at bounding box center [170, 52] width 81 height 9
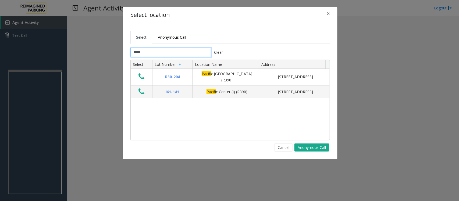
click at [175, 53] on input "*****" at bounding box center [170, 52] width 81 height 9
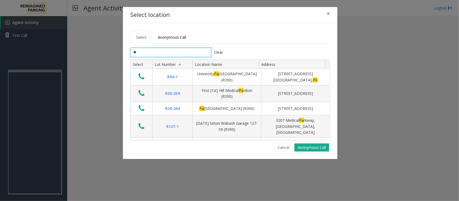
type input "*"
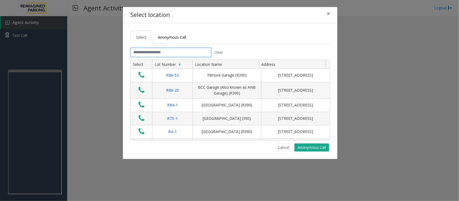
click at [174, 53] on input "text" at bounding box center [170, 52] width 81 height 9
click at [158, 53] on input "text" at bounding box center [170, 52] width 81 height 9
click at [159, 51] on input "text" at bounding box center [170, 52] width 81 height 9
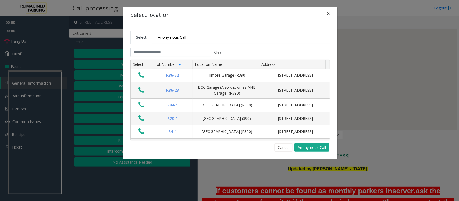
click at [327, 14] on span "×" at bounding box center [327, 14] width 3 height 8
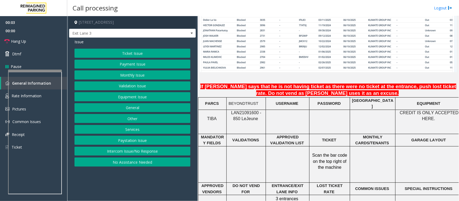
scroll to position [403, 0]
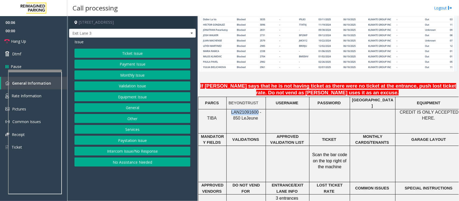
drag, startPoint x: 228, startPoint y: 109, endPoint x: 254, endPoint y: 110, distance: 25.5
click at [254, 110] on p "LAN21091600 - 850 Le Jeune" at bounding box center [245, 115] width 35 height 12
copy span "LAN21091600"
click at [139, 56] on button "Ticket Issue" at bounding box center [132, 53] width 116 height 9
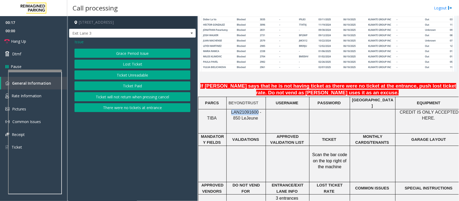
click at [128, 108] on button "There were no tickets at entrance" at bounding box center [132, 107] width 116 height 9
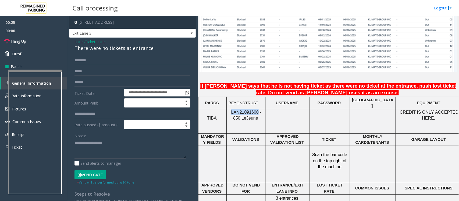
scroll to position [403, 47]
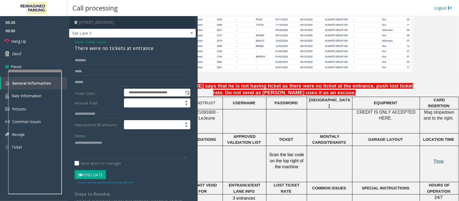
click at [367, 161] on td "Time" at bounding box center [439, 164] width 39 height 36
click at [367, 161] on span "Time" at bounding box center [438, 161] width 10 height 5
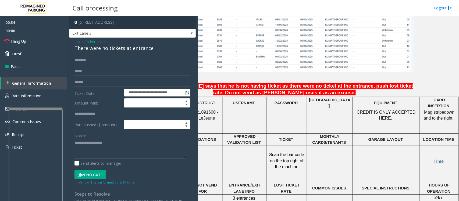
click at [38, 109] on div at bounding box center [36, 108] width 54 height 2
click at [38, 97] on span "Rate Information" at bounding box center [27, 95] width 30 height 5
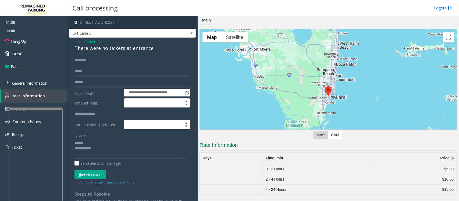
click at [94, 49] on div "There were no tickets at entrance" at bounding box center [132, 48] width 116 height 7
click at [87, 150] on textarea at bounding box center [130, 149] width 112 height 20
click at [31, 81] on span "General Information" at bounding box center [29, 83] width 35 height 5
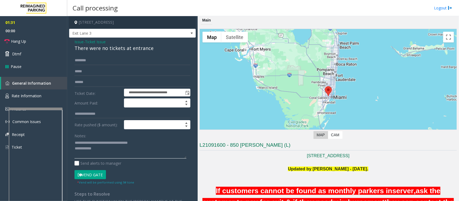
drag, startPoint x: 112, startPoint y: 148, endPoint x: 116, endPoint y: 155, distance: 7.9
click at [113, 150] on textarea at bounding box center [130, 149] width 112 height 20
click at [30, 39] on link "Hang Up" at bounding box center [33, 41] width 67 height 13
click at [117, 147] on textarea at bounding box center [130, 149] width 112 height 20
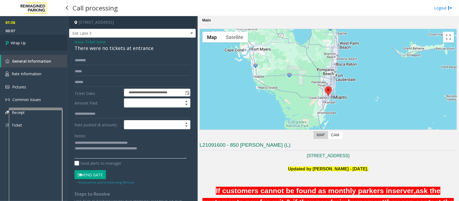
type textarea "**********"
click at [21, 42] on span "Wrap Up" at bounding box center [18, 43] width 15 height 6
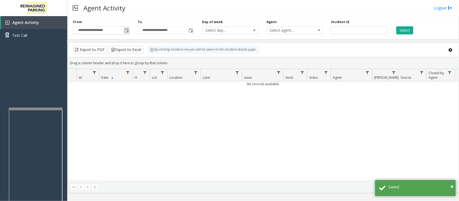
click at [123, 31] on input "**********" at bounding box center [101, 31] width 56 height 8
click at [127, 31] on span "Toggle popup" at bounding box center [126, 30] width 4 height 4
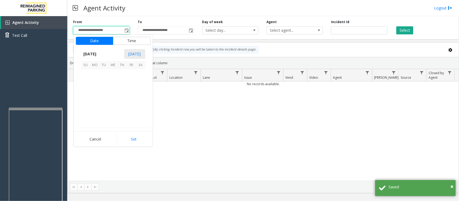
scroll to position [96451, 0]
click at [131, 85] on span "10" at bounding box center [131, 83] width 9 height 9
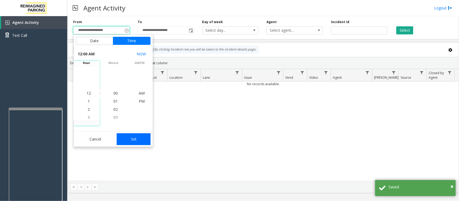
click at [139, 138] on button "Set" at bounding box center [134, 139] width 34 height 12
type input "**********"
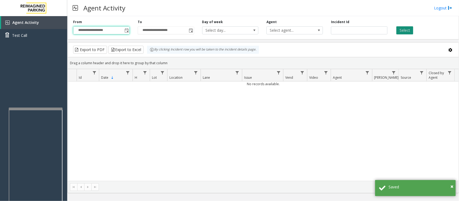
click at [367, 32] on button "Select" at bounding box center [404, 30] width 17 height 8
